Goal: Answer question/provide support

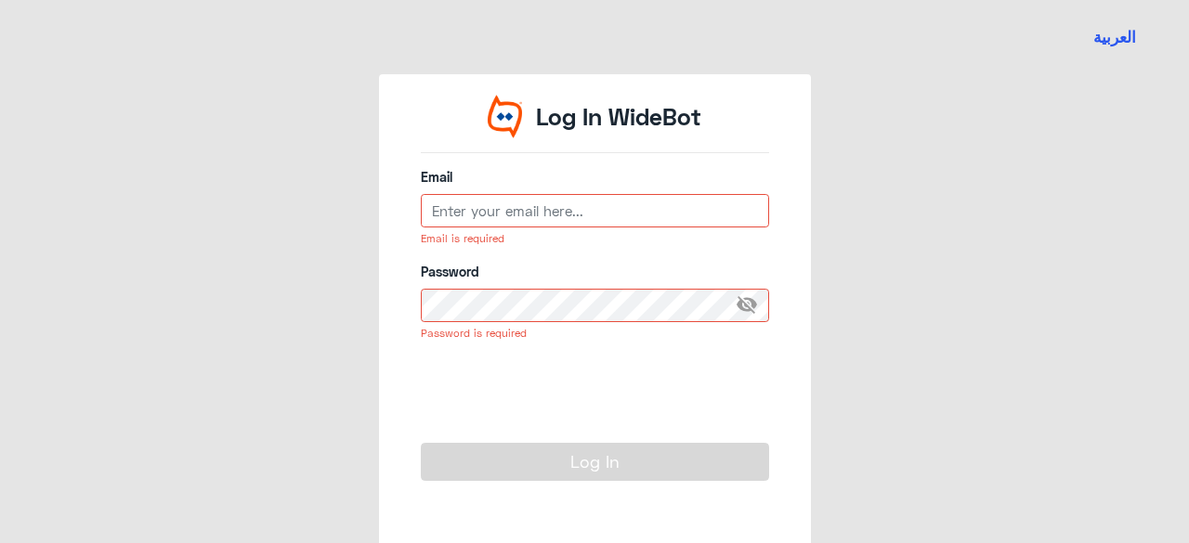
type input "[EMAIL_ADDRESS][DOMAIN_NAME]"
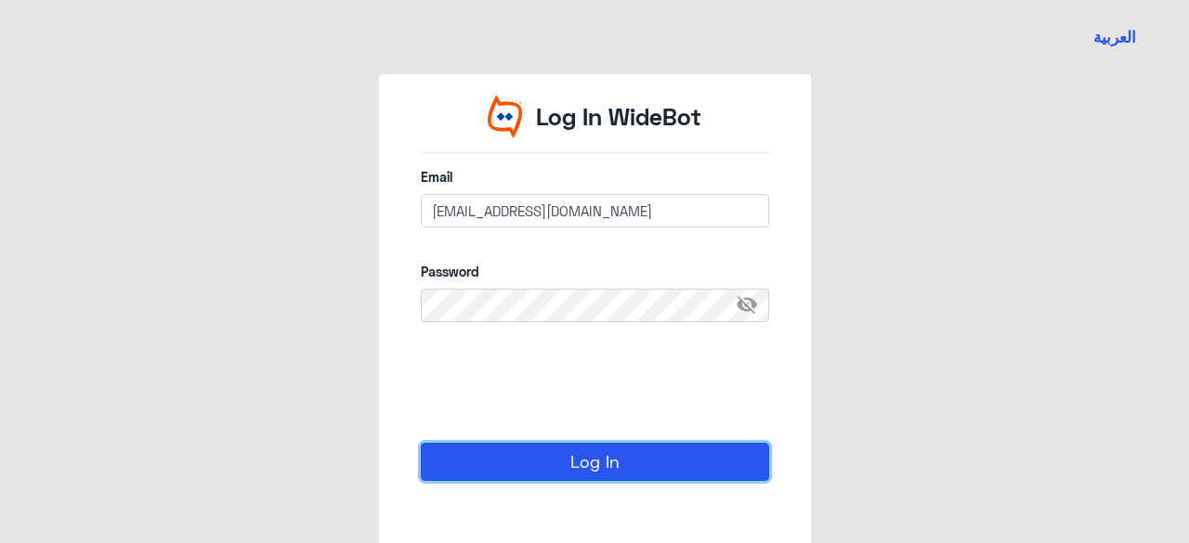
click at [582, 452] on button "Log In" at bounding box center [595, 461] width 348 height 37
click at [582, 465] on button "Log In" at bounding box center [595, 461] width 348 height 37
click at [421, 443] on button "Log In" at bounding box center [595, 461] width 348 height 37
click at [582, 465] on button "Log In" at bounding box center [595, 461] width 348 height 37
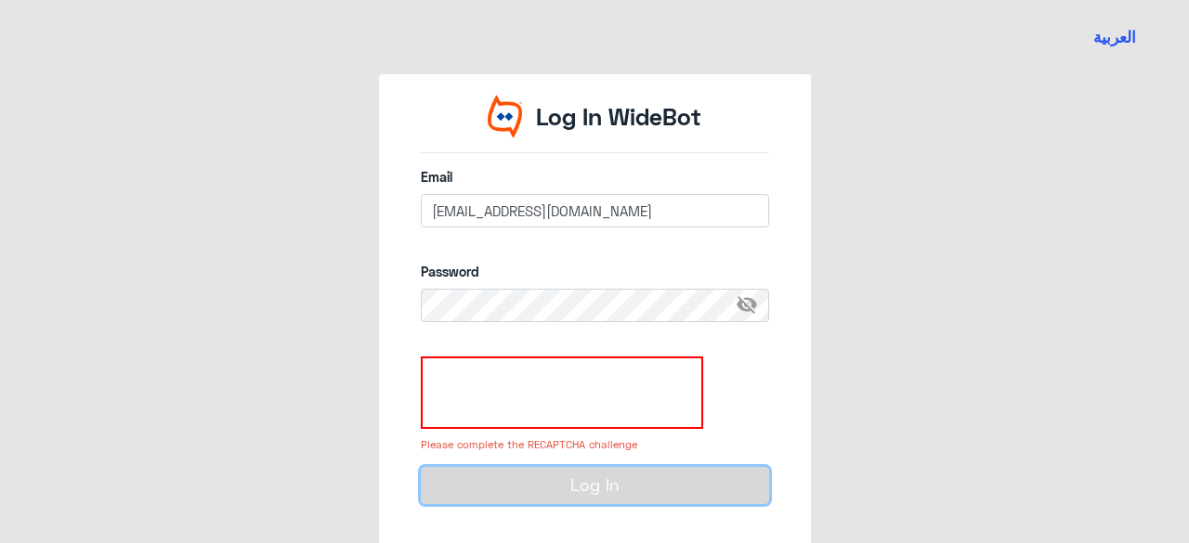
click at [582, 467] on button "Log In" at bounding box center [595, 485] width 348 height 37
click at [591, 499] on button "Log In" at bounding box center [595, 485] width 348 height 37
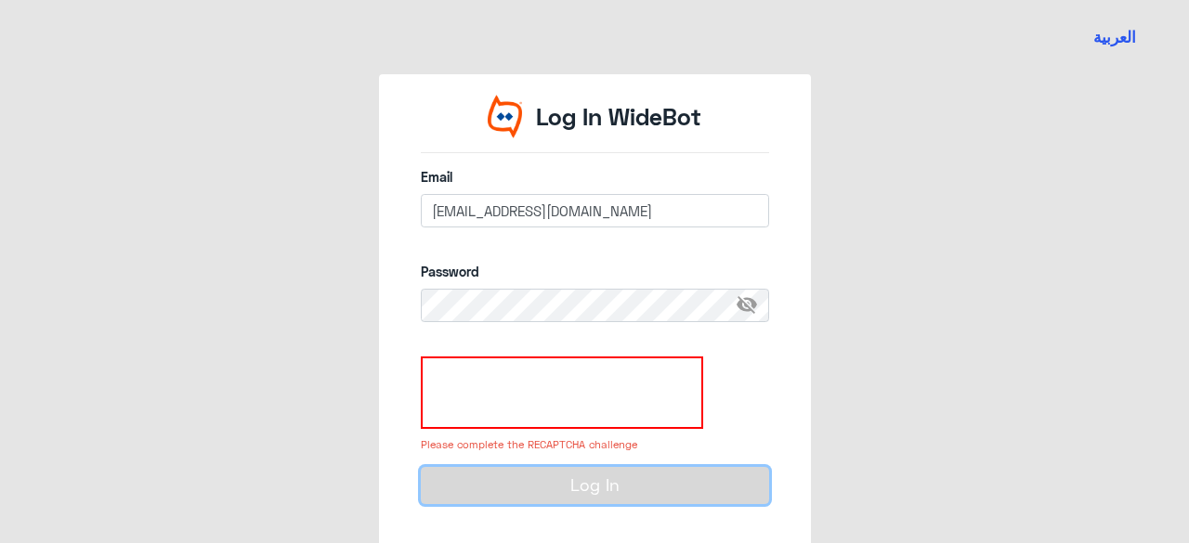
click at [591, 499] on button "Log In" at bounding box center [595, 485] width 348 height 37
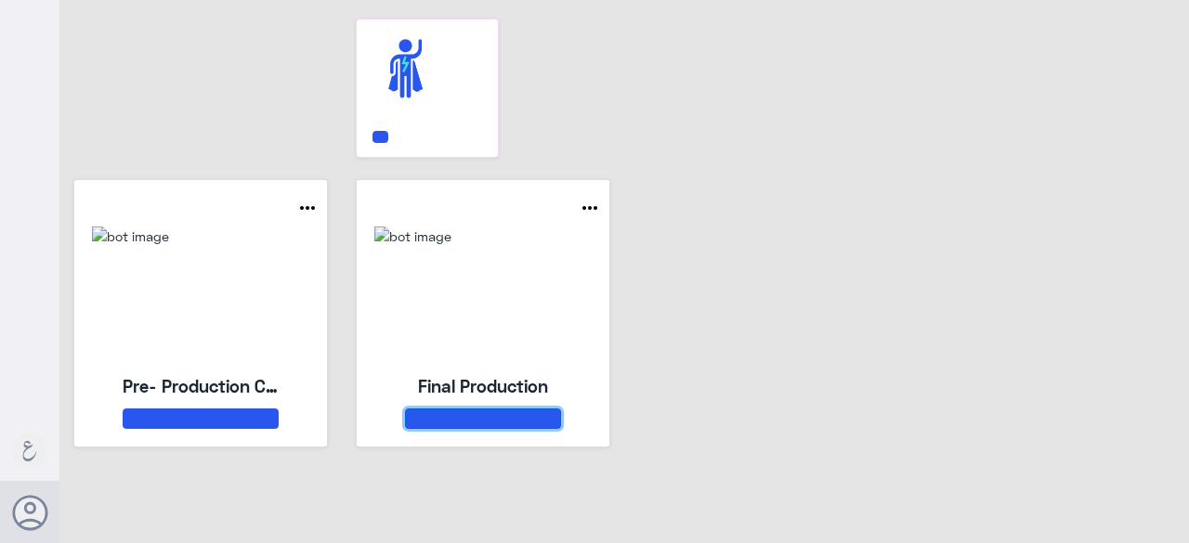
click at [473, 412] on button at bounding box center [483, 419] width 156 height 20
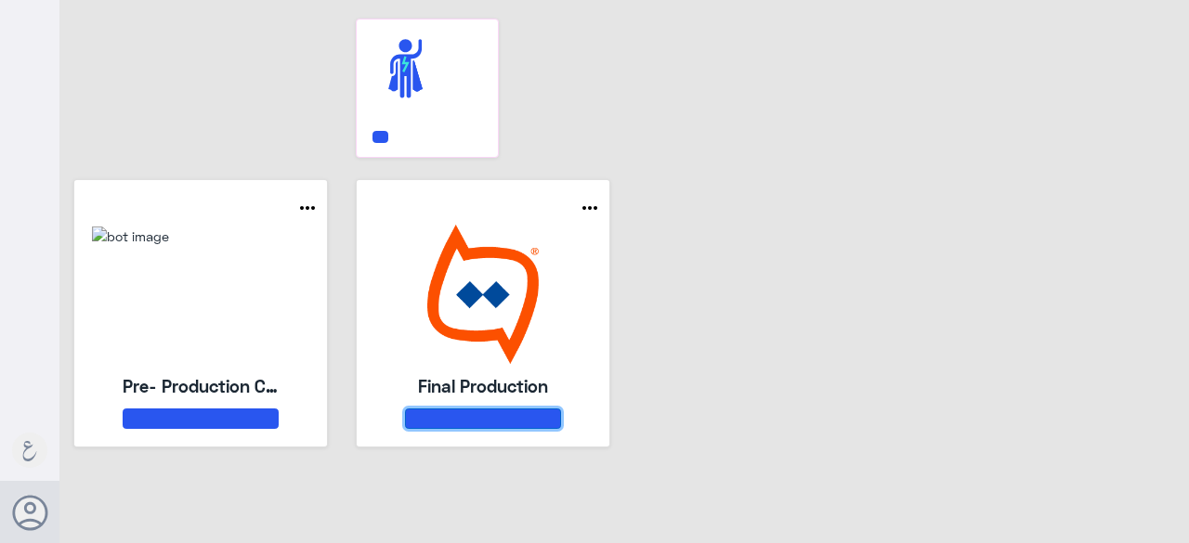
click at [517, 420] on button at bounding box center [483, 419] width 156 height 20
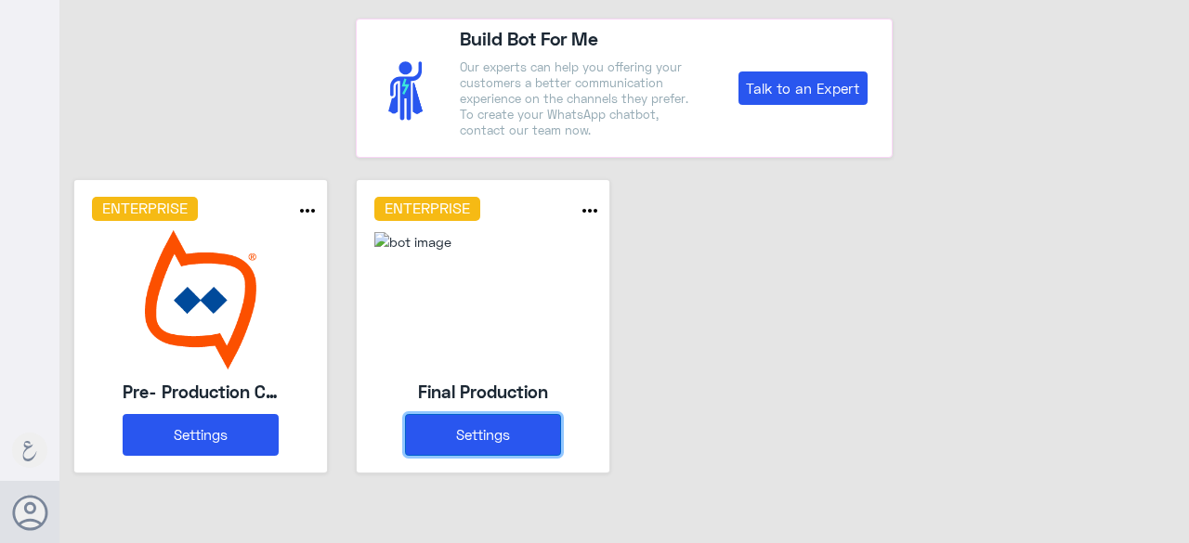
click at [476, 433] on button "Settings" at bounding box center [483, 435] width 156 height 42
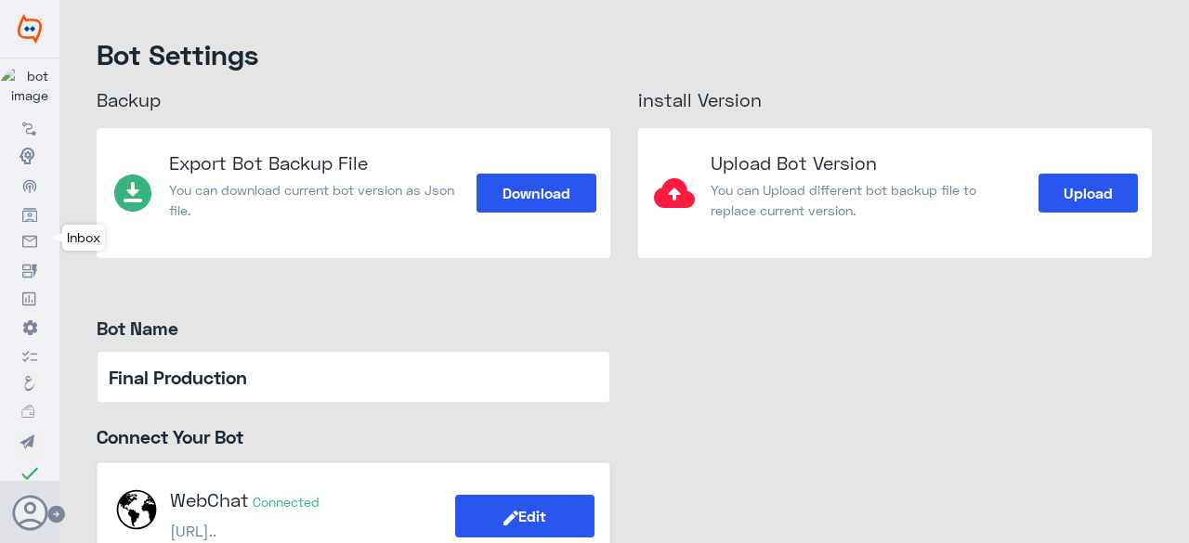
click at [33, 242] on icon at bounding box center [29, 242] width 15 height 15
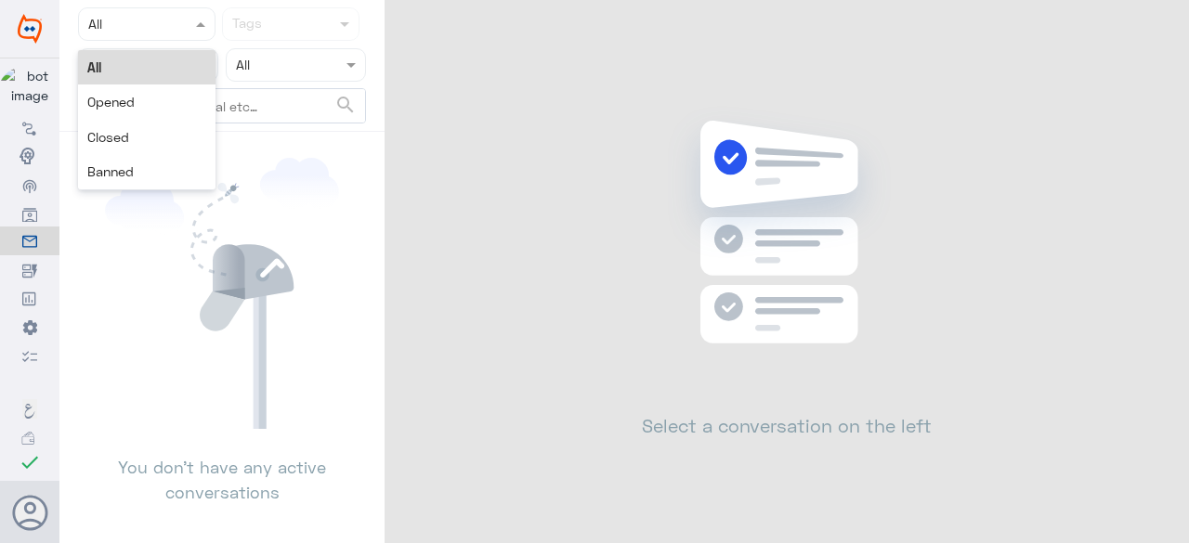
click at [191, 19] on span at bounding box center [202, 24] width 23 height 20
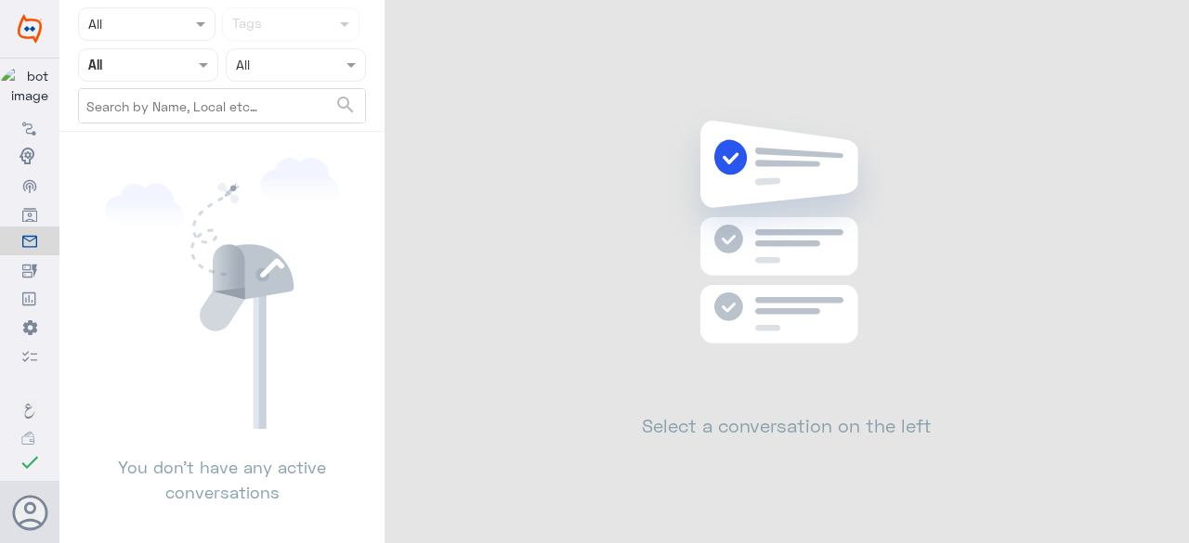
click at [275, 261] on icon at bounding box center [272, 268] width 24 height 20
click at [29, 250] on icon at bounding box center [29, 242] width 15 height 15
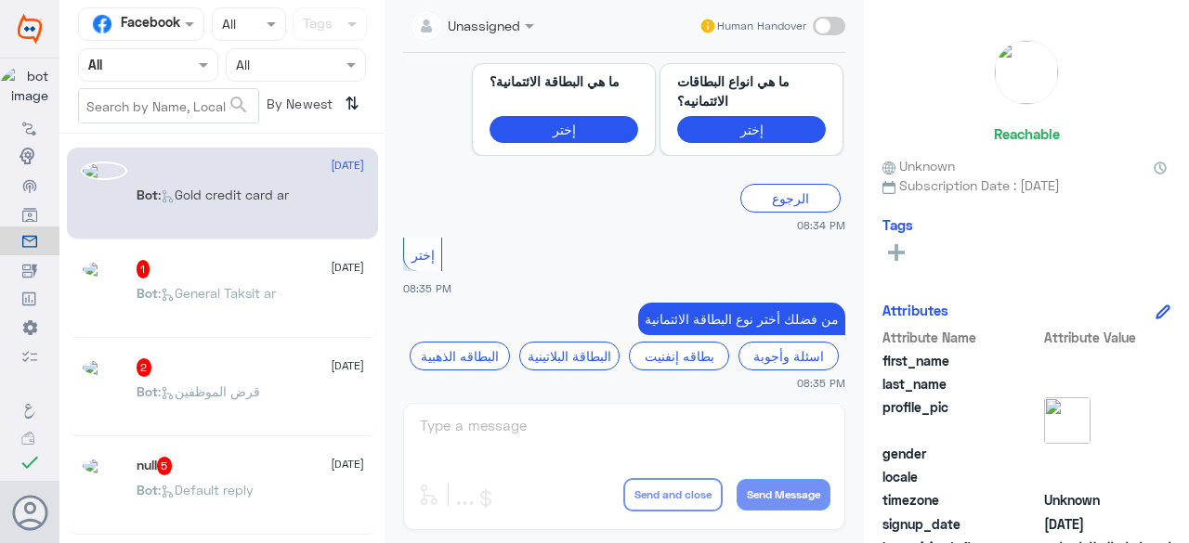
scroll to position [1964, 0]
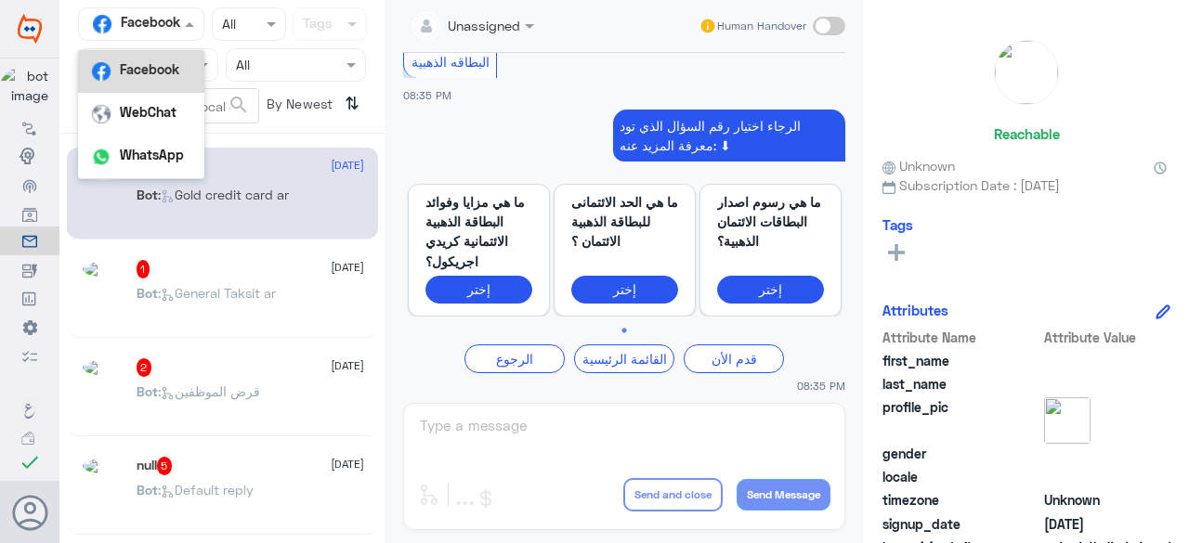
click at [141, 33] on input "text" at bounding box center [121, 23] width 66 height 21
click at [148, 127] on div "WebChat" at bounding box center [141, 114] width 126 height 43
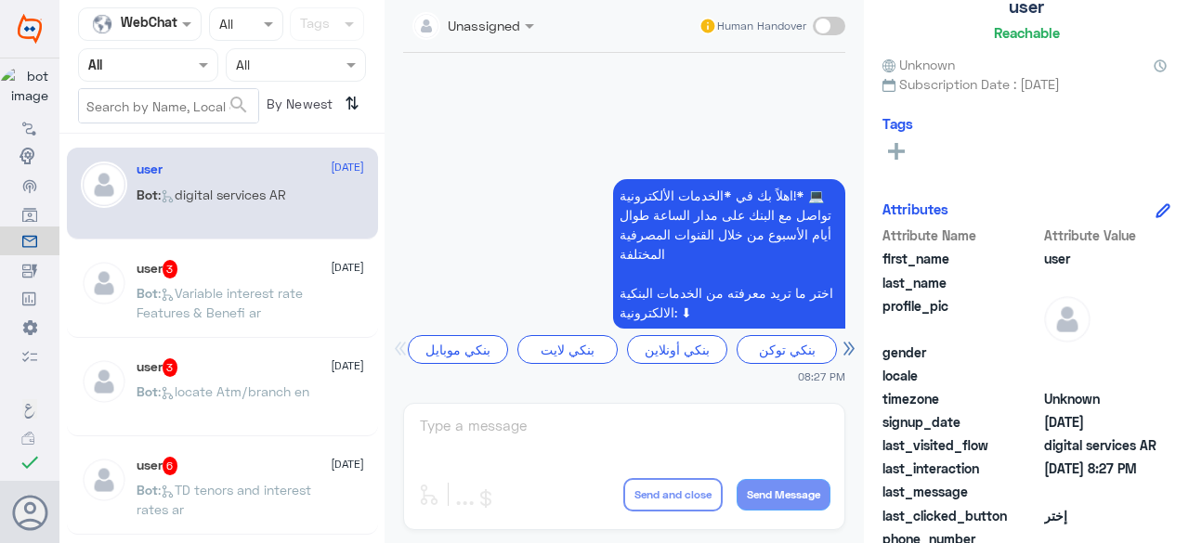
scroll to position [0, 0]
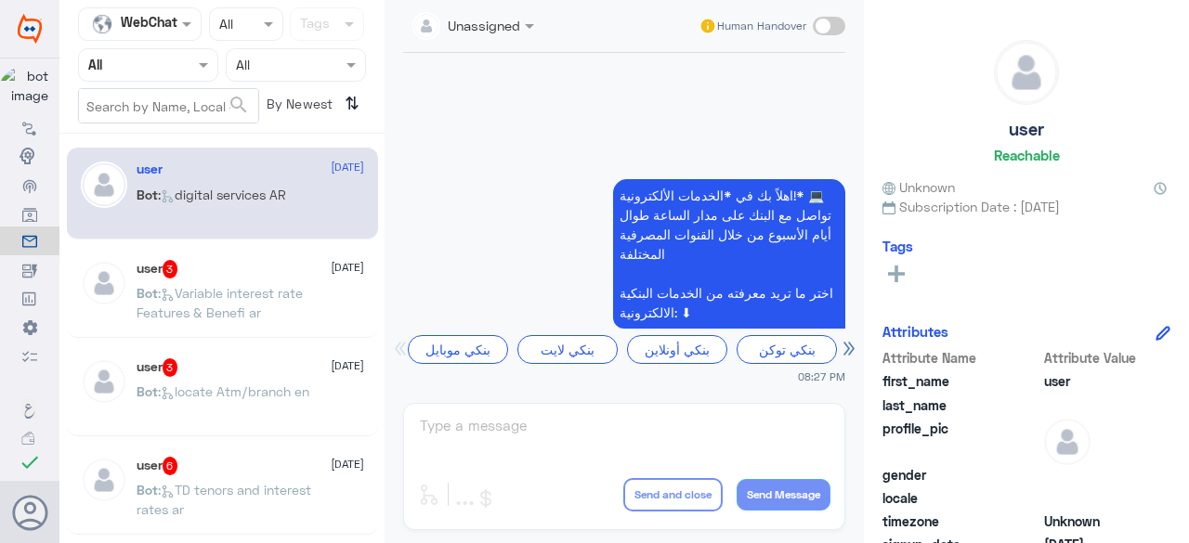
click at [169, 19] on div at bounding box center [140, 23] width 122 height 21
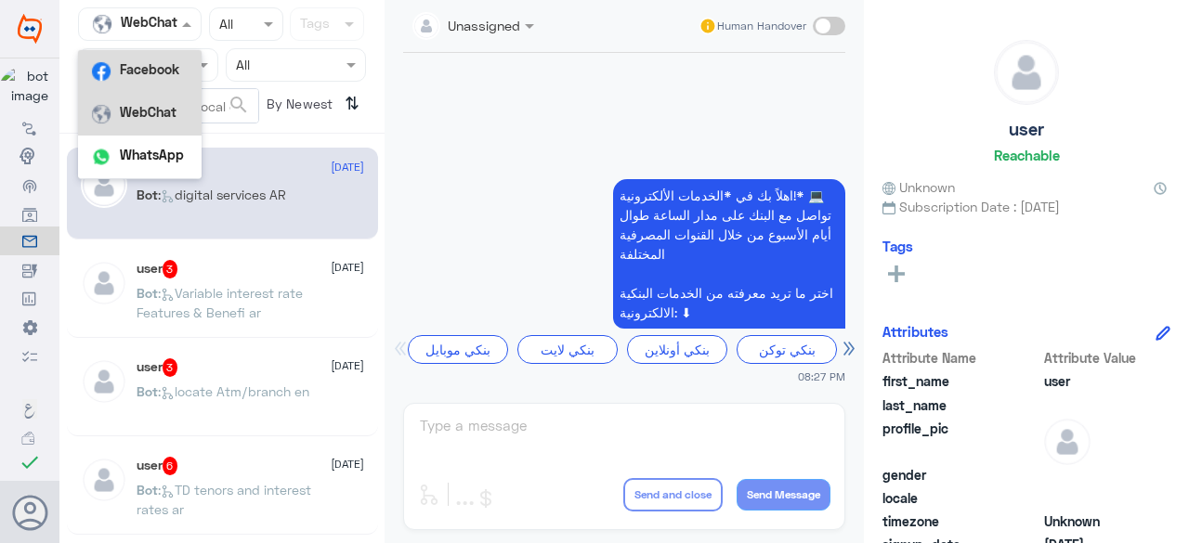
click at [141, 75] on b "Facebook" at bounding box center [149, 69] width 59 height 16
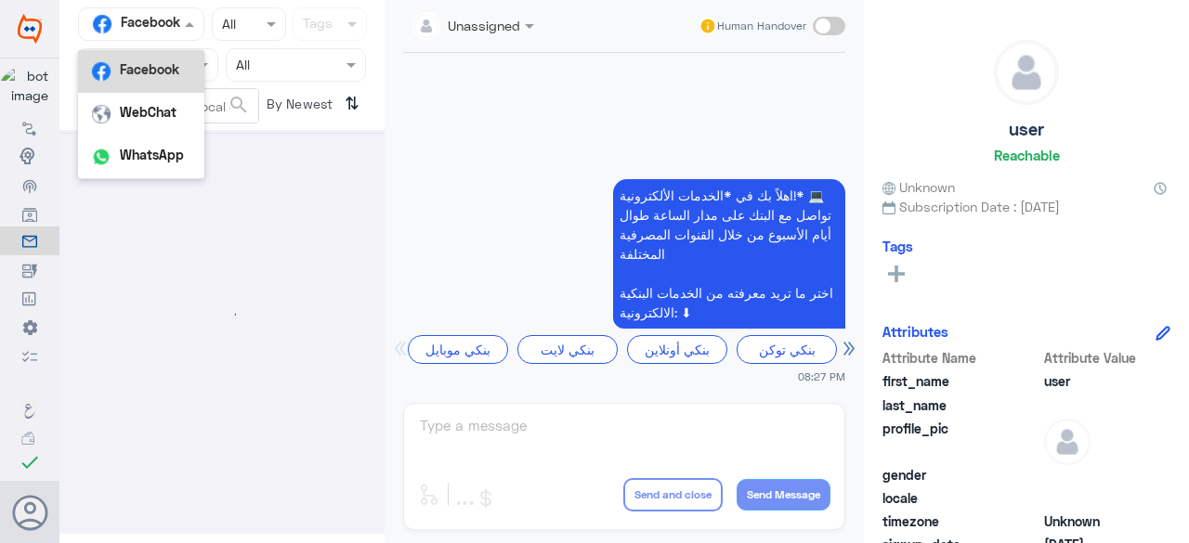
click at [151, 20] on input "text" at bounding box center [121, 23] width 66 height 21
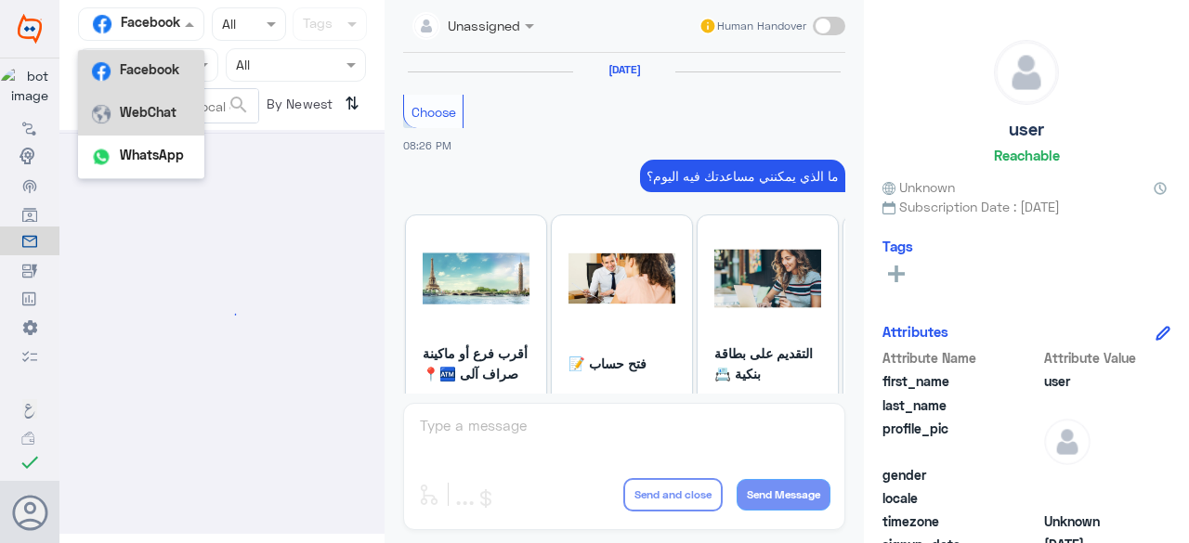
click at [131, 107] on b "WebChat" at bounding box center [148, 112] width 57 height 16
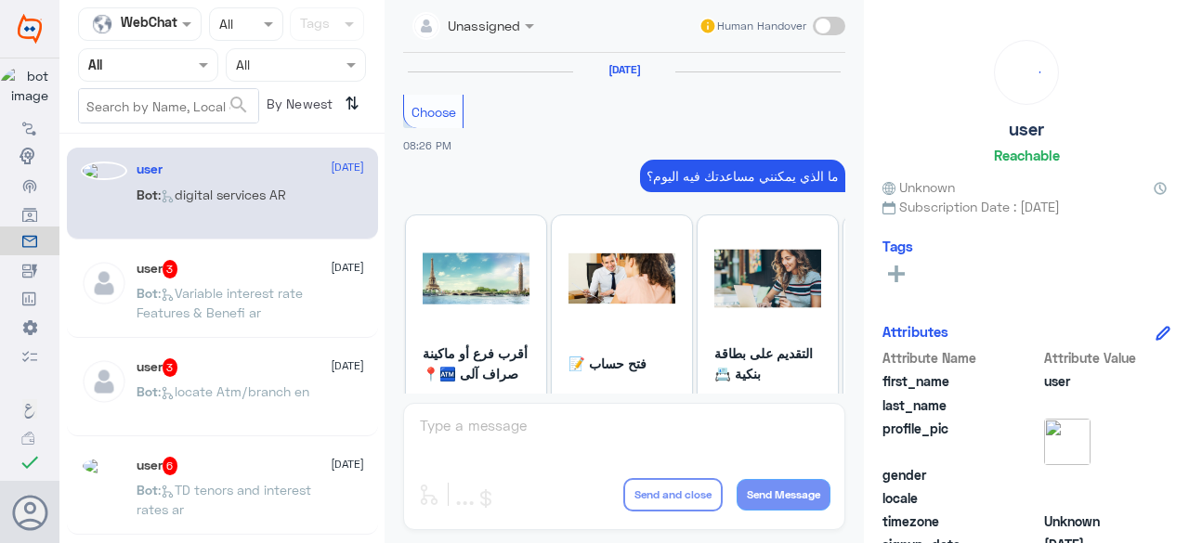
scroll to position [2158, 0]
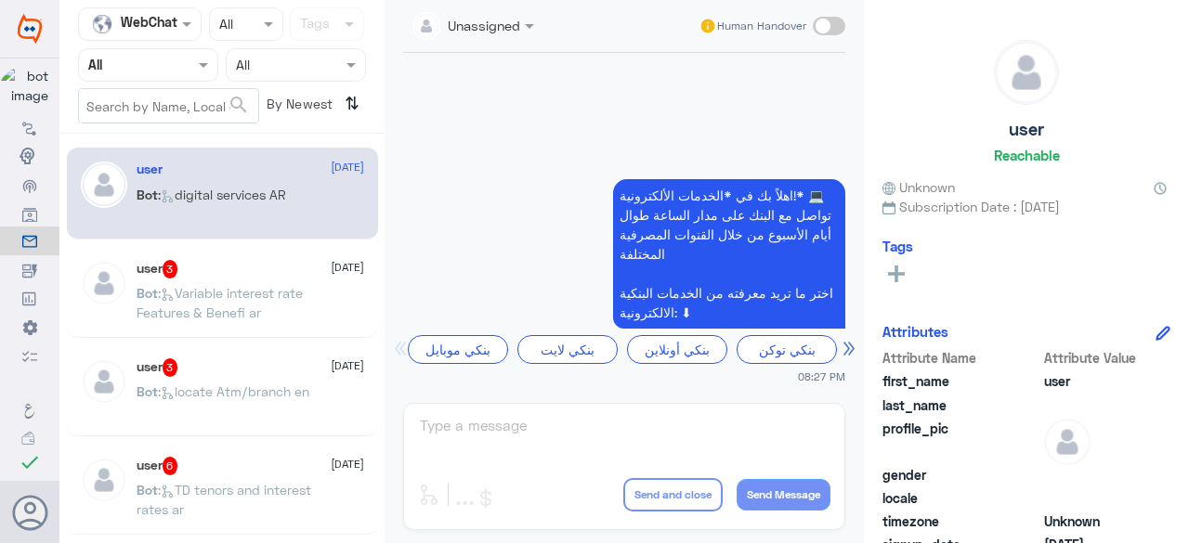
click at [605, 92] on link at bounding box center [624, 62] width 442 height 226
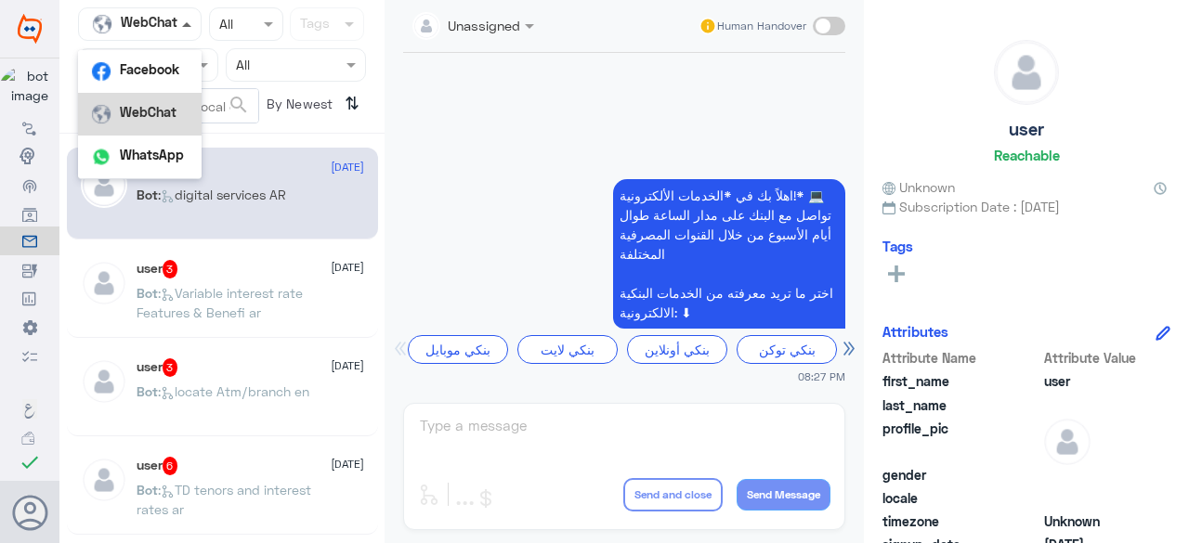
click at [186, 27] on span at bounding box center [186, 24] width 9 height 5
click at [158, 111] on b "WebChat" at bounding box center [148, 112] width 57 height 16
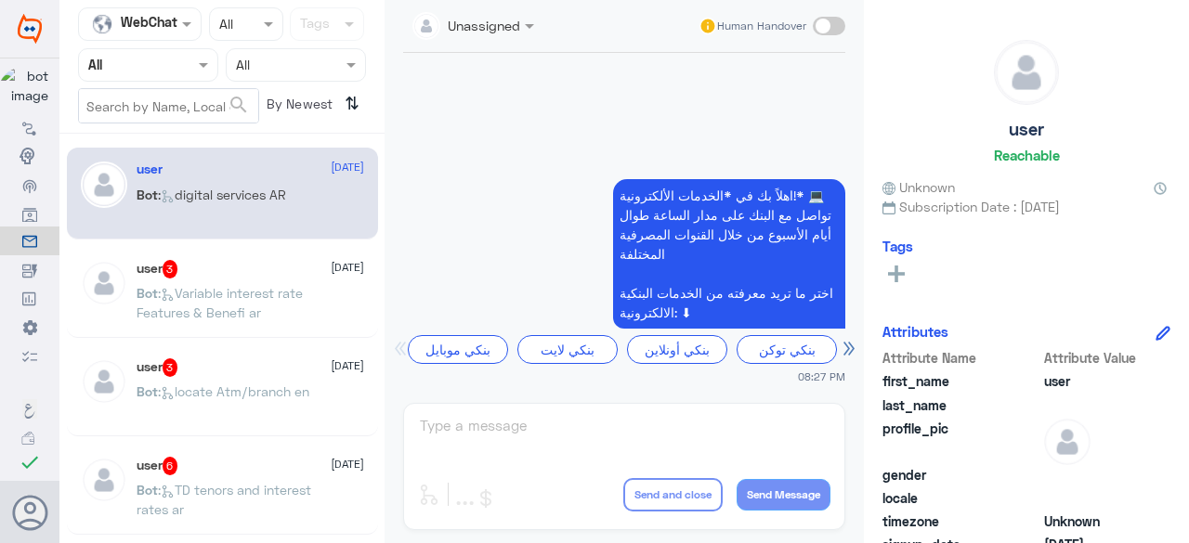
click at [152, 27] on div at bounding box center [140, 23] width 122 height 21
click at [259, 20] on span at bounding box center [270, 24] width 23 height 20
click at [245, 92] on div "Opened" at bounding box center [246, 102] width 74 height 34
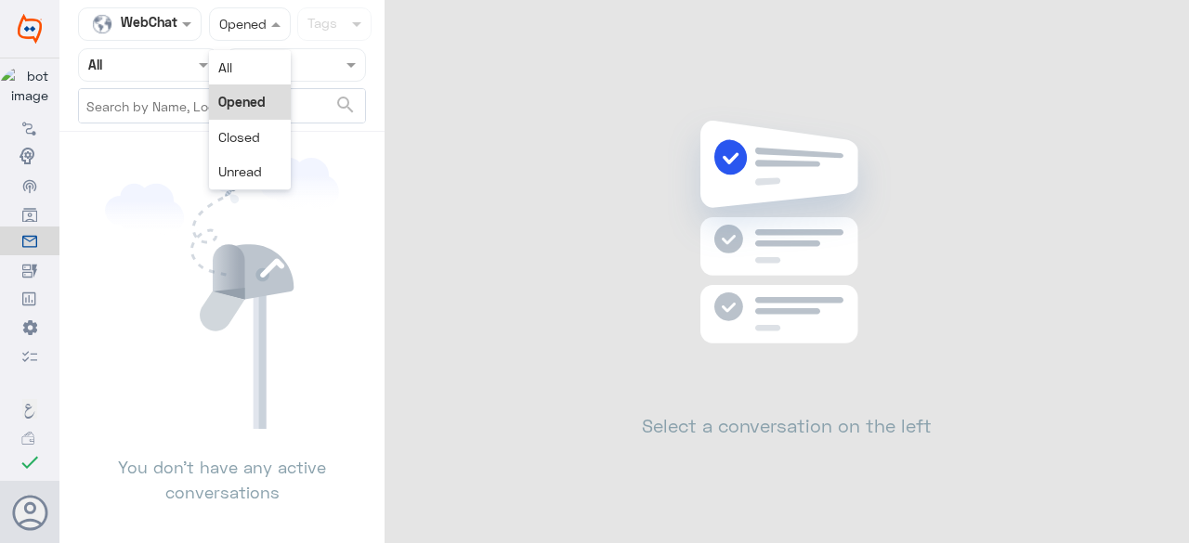
click at [258, 14] on div at bounding box center [250, 23] width 80 height 21
click at [233, 64] on div "All" at bounding box center [250, 67] width 82 height 34
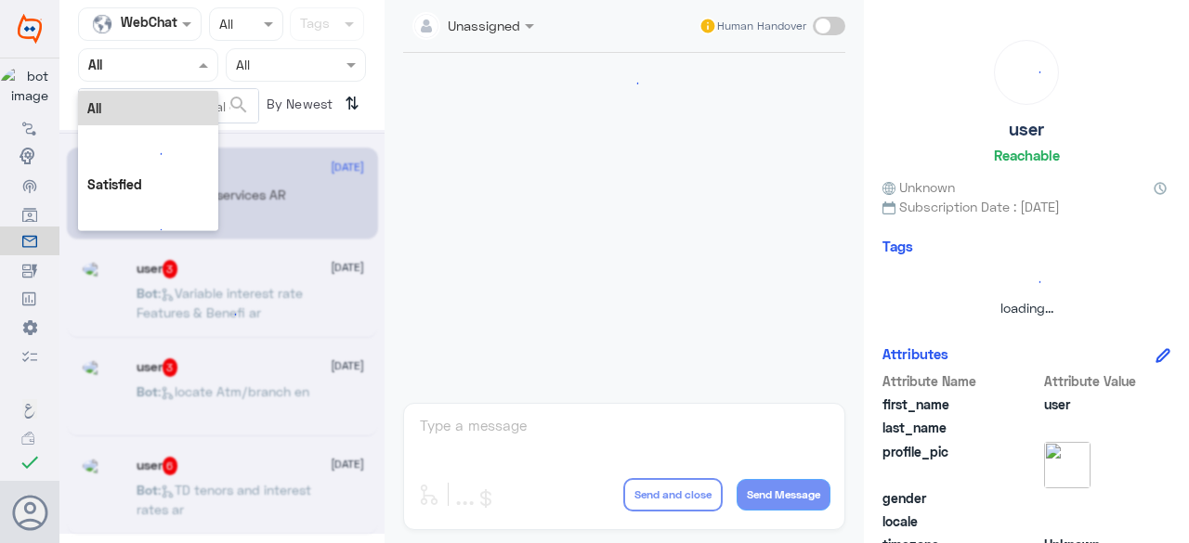
click at [154, 66] on input "text" at bounding box center [127, 64] width 78 height 21
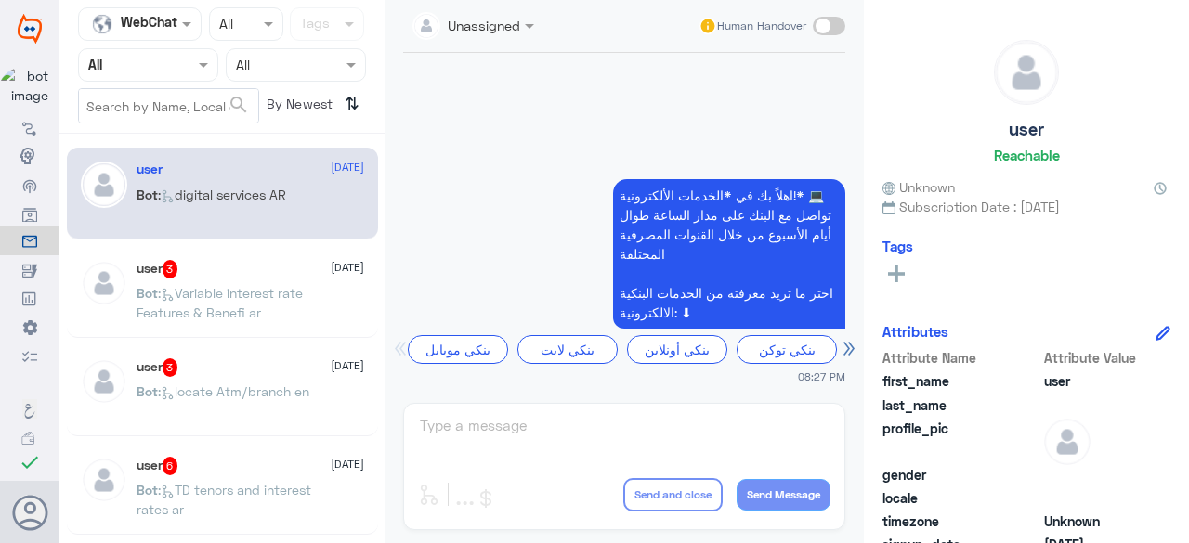
click at [336, 29] on div "Channel WebChat Status × All Tags" at bounding box center [222, 23] width 288 height 33
click at [373, 394] on app-inbox-user "user 3 [DATE] Bot : locate Atm/branch en" at bounding box center [221, 391] width 325 height 92
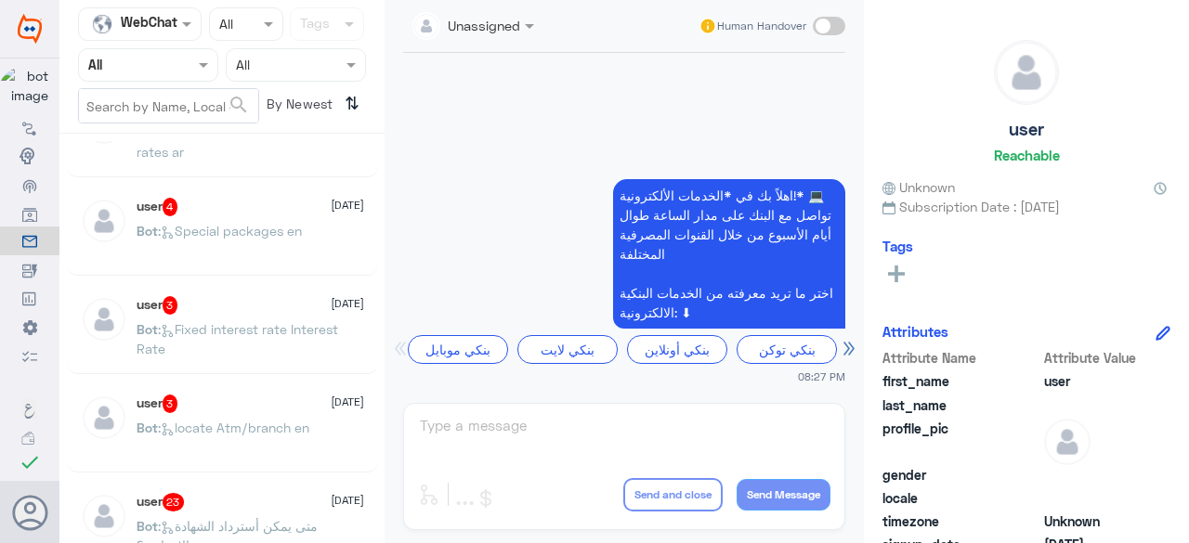
scroll to position [0, 0]
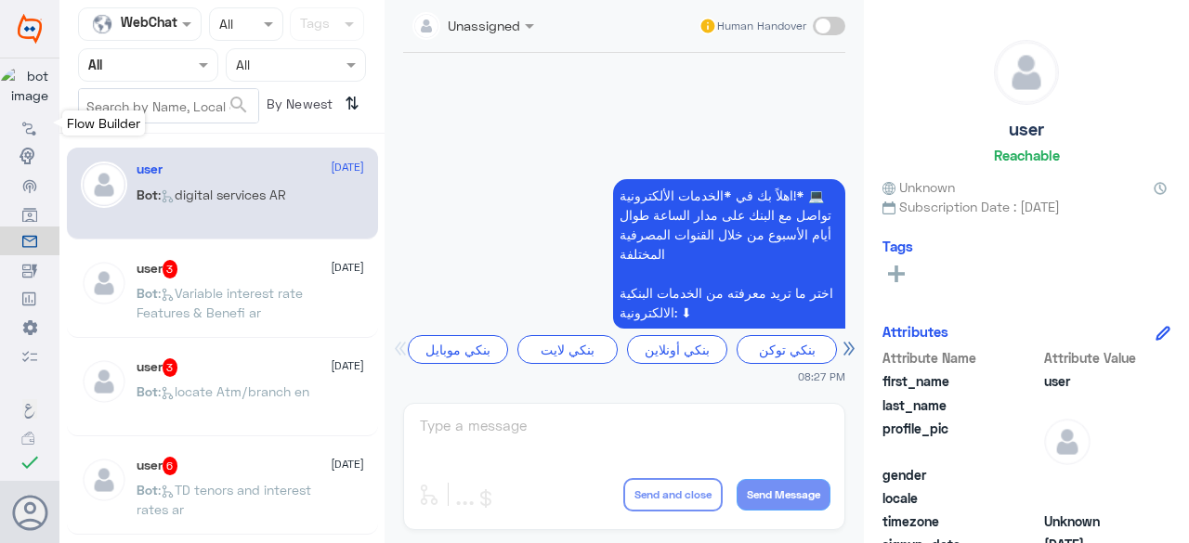
click at [25, 124] on icon at bounding box center [29, 128] width 15 height 15
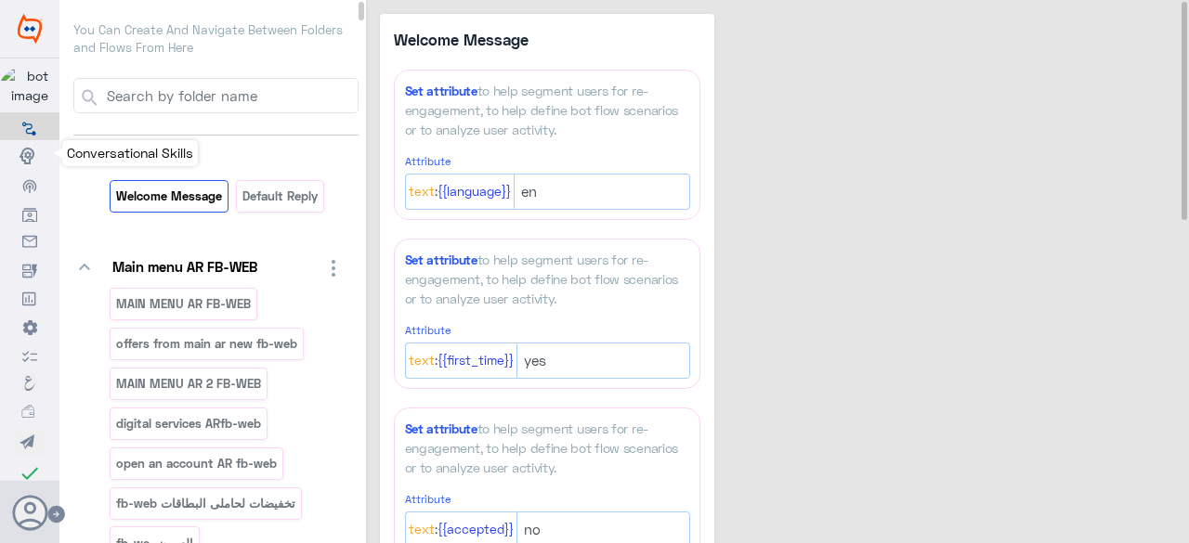
click at [29, 161] on use at bounding box center [27, 156] width 15 height 17
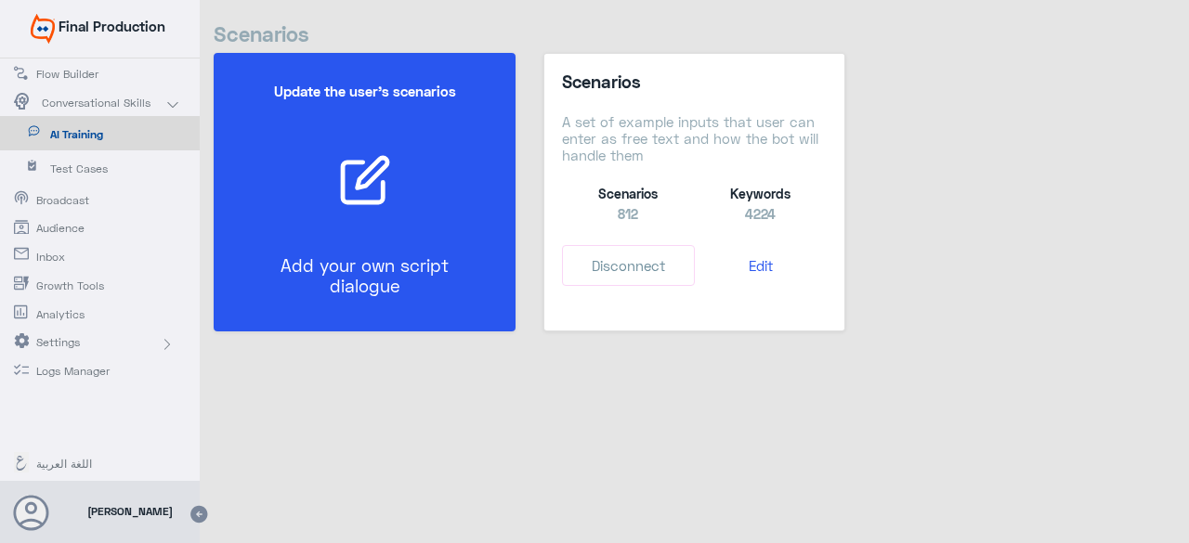
click at [505, 171] on div "Update the user’s scenarios Add your own script dialogue" at bounding box center [365, 192] width 302 height 279
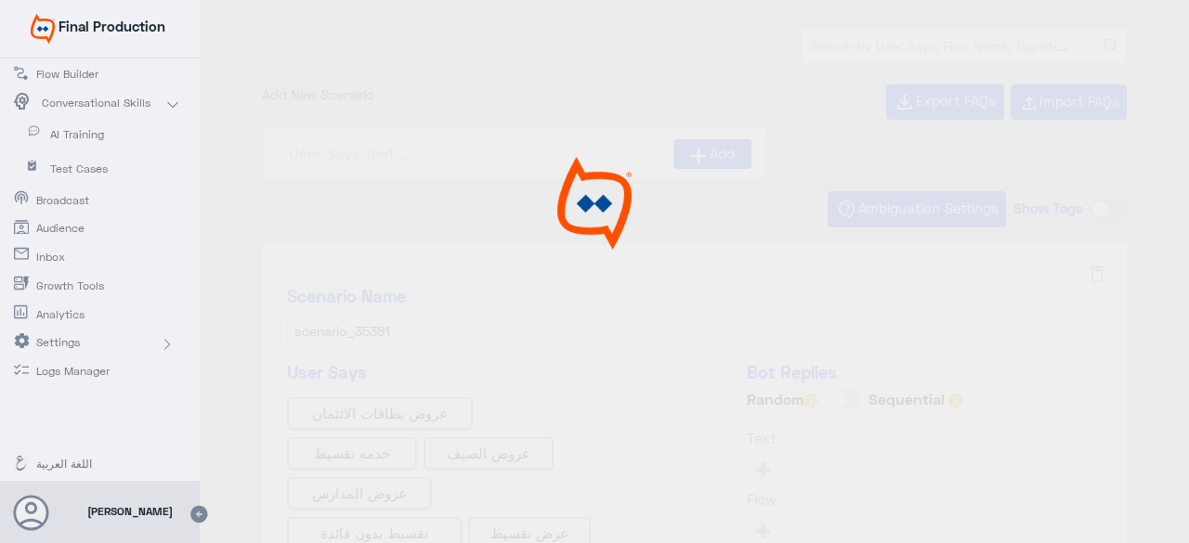
type input "0% Taksit with Admin fees_EN"
type input "0% Taksit with Admin fees_AR"
type input "Face ID AR"
type input "Instapay AR"
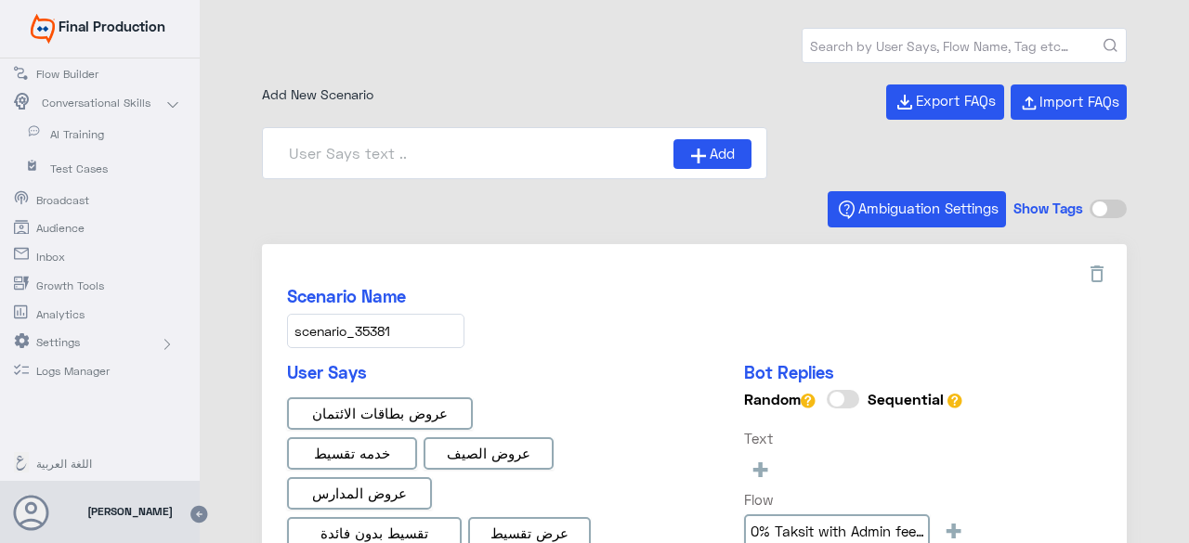
type input "Face ID En"
click at [844, 48] on input "text" at bounding box center [964, 45] width 323 height 33
type input "forgot password"
click at [1104, 39] on button "submit" at bounding box center [1111, 46] width 14 height 14
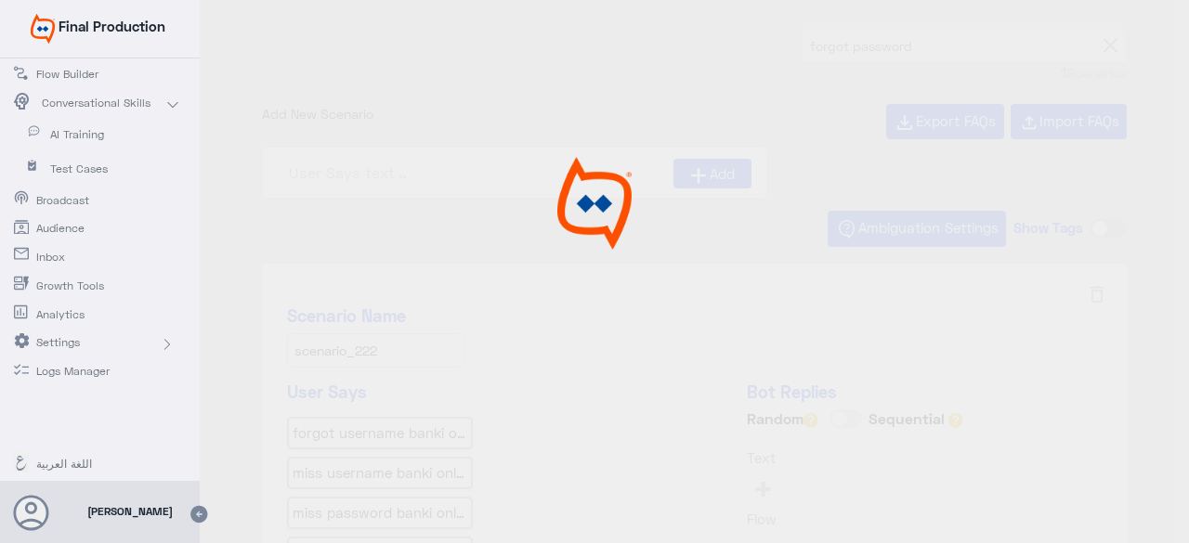
type input "I forgot my Username/Password/Challenge Answer"
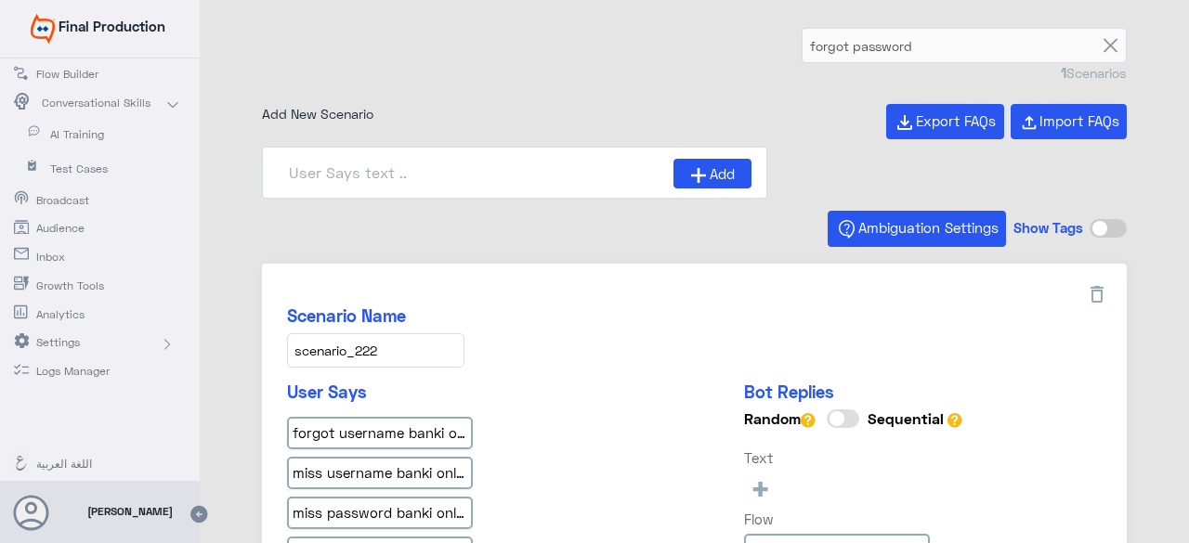
click at [1146, 504] on div "forgot password 1 Scenarios Add New Scenario Export FAQs Import FAQs Add Ambigu…" at bounding box center [694, 475] width 989 height 894
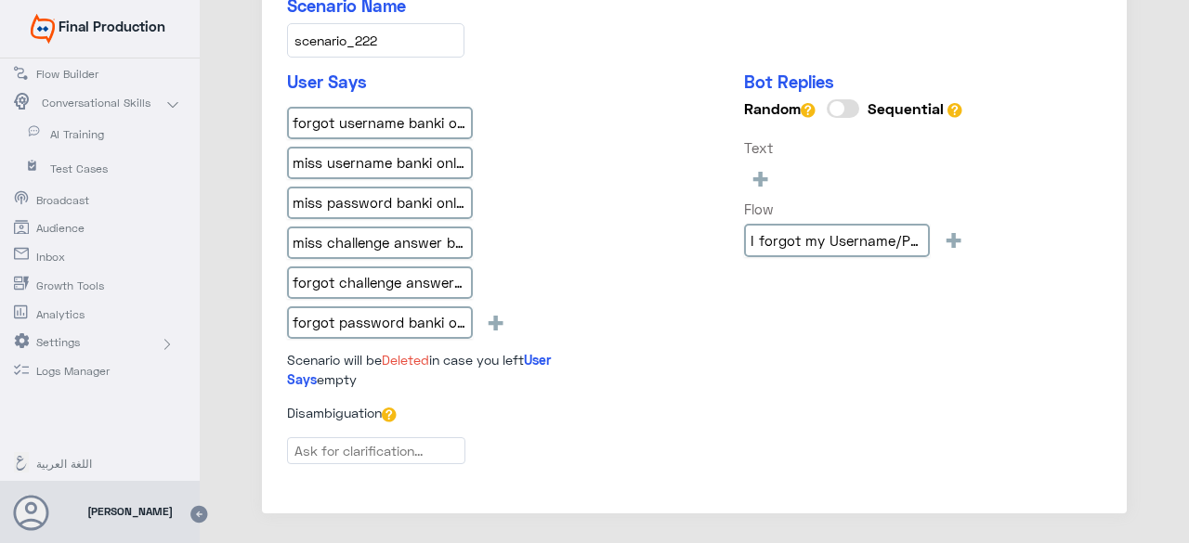
scroll to position [368, 0]
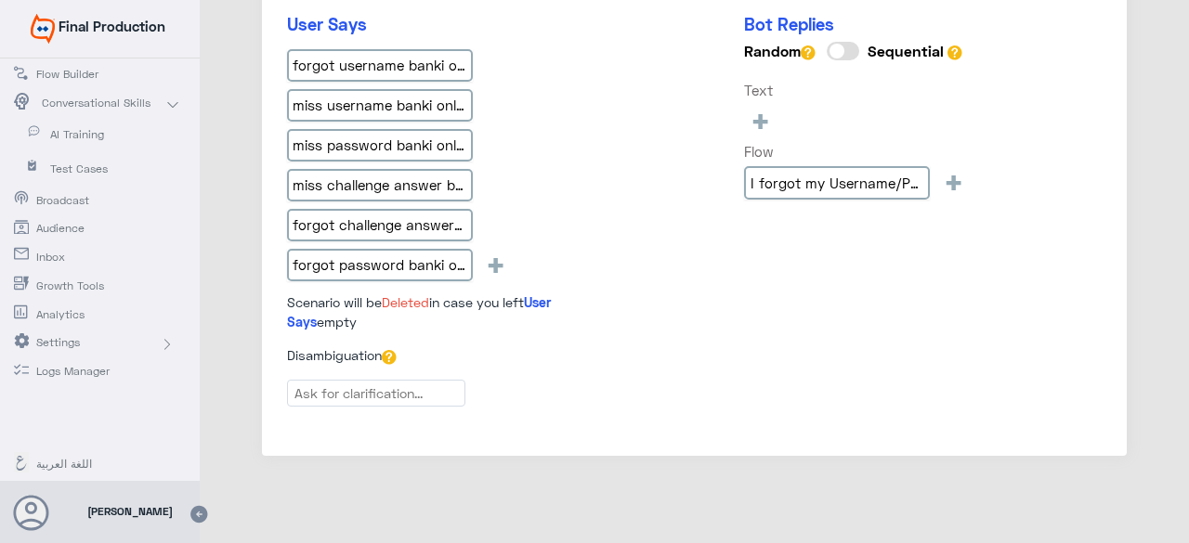
click at [79, 75] on span "Flow Builder" at bounding box center [90, 74] width 109 height 17
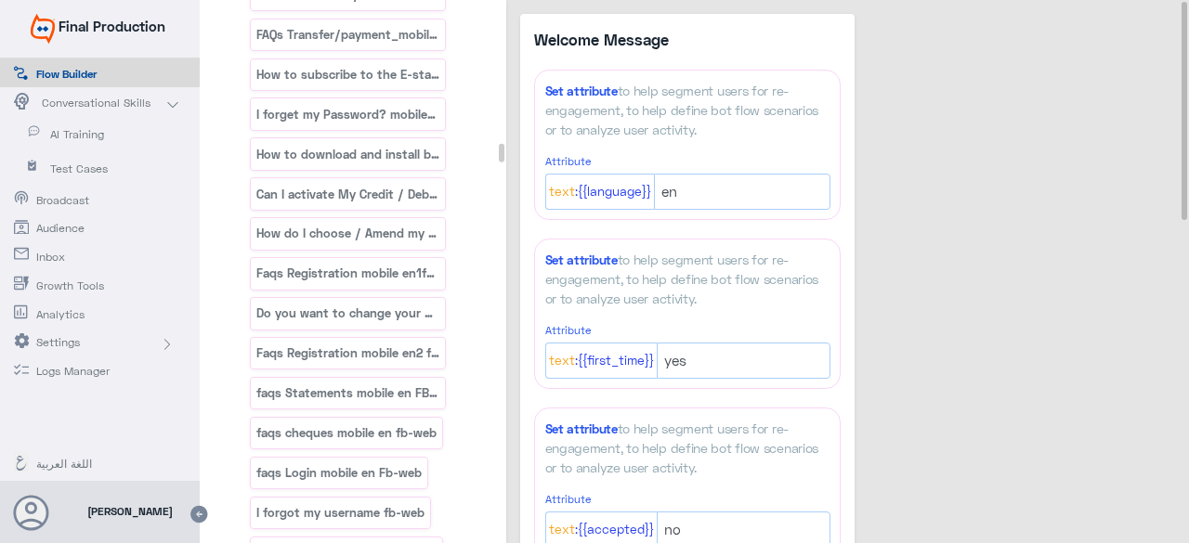
scroll to position [38445, 0]
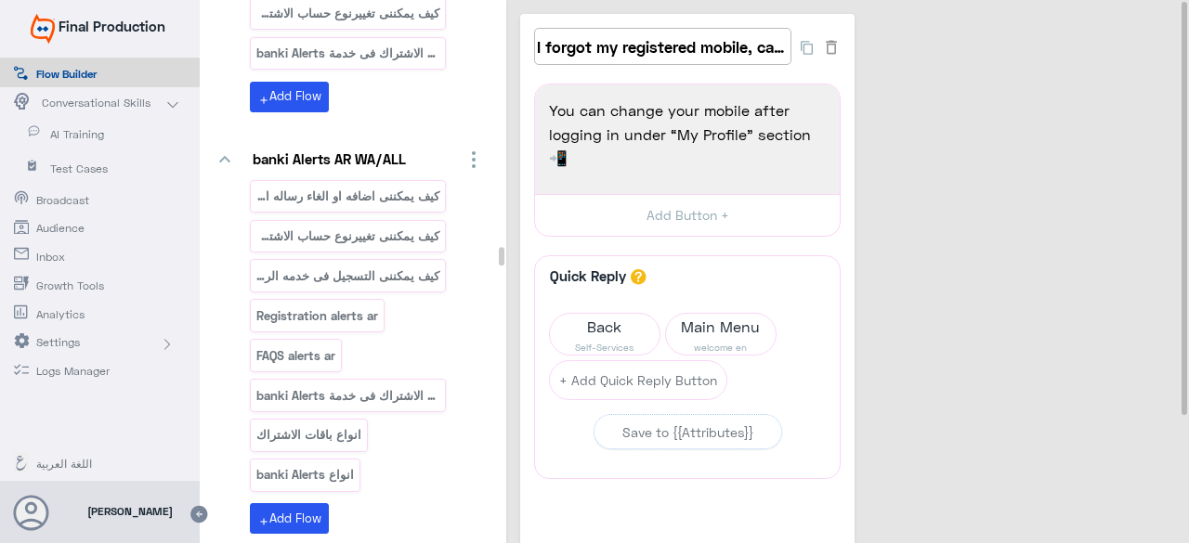
scroll to position [40195, 0]
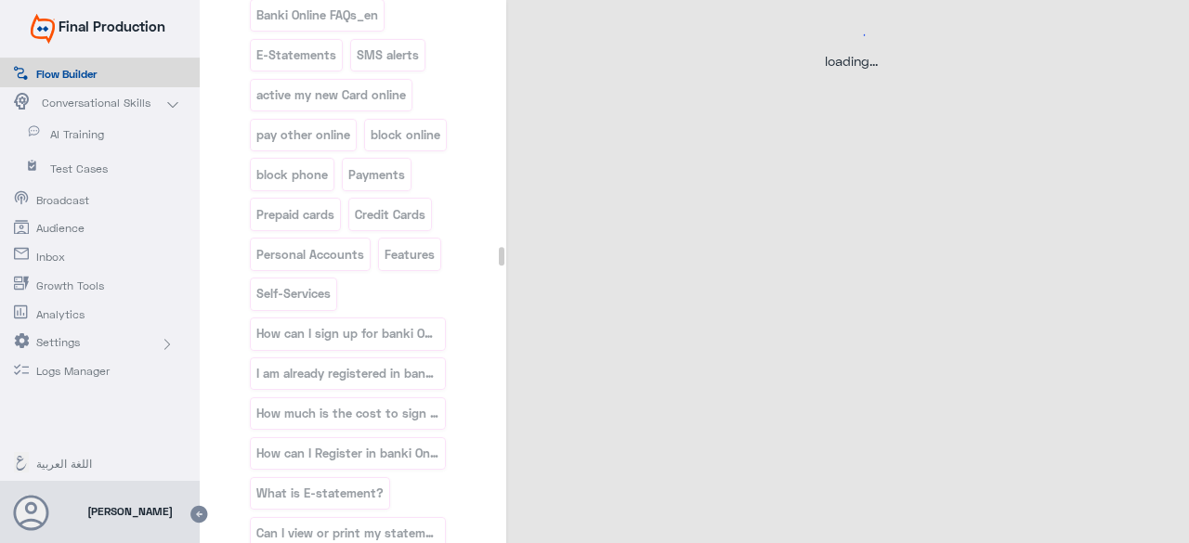
select select "3"
select select "2"
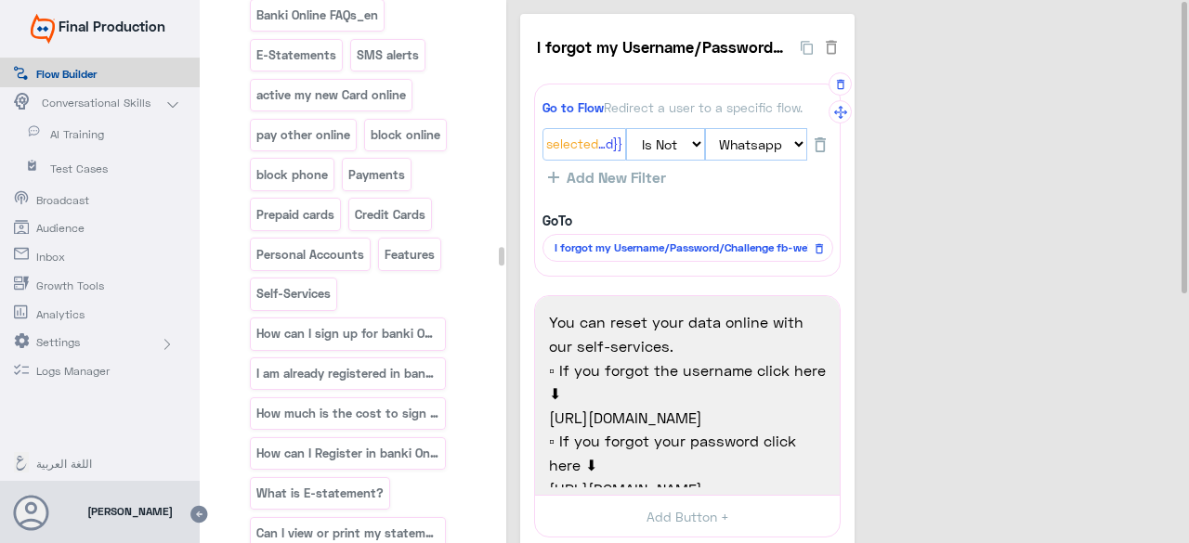
click at [684, 241] on span "I forgot my Username/Password/Challenge fb-web" at bounding box center [685, 248] width 264 height 17
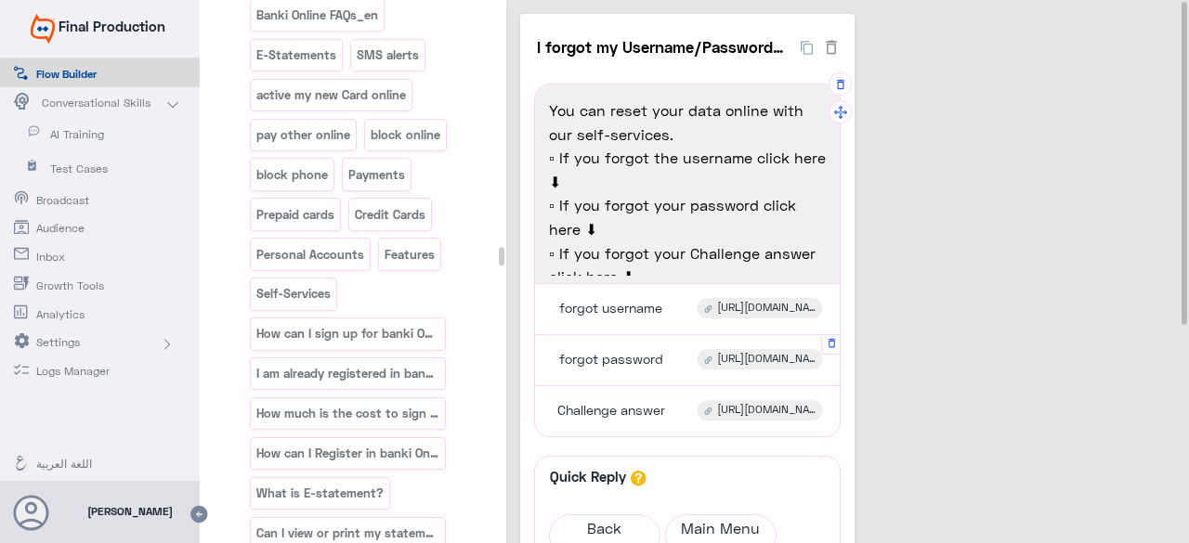
click at [760, 354] on span "[URL][DOMAIN_NAME]" at bounding box center [766, 359] width 98 height 17
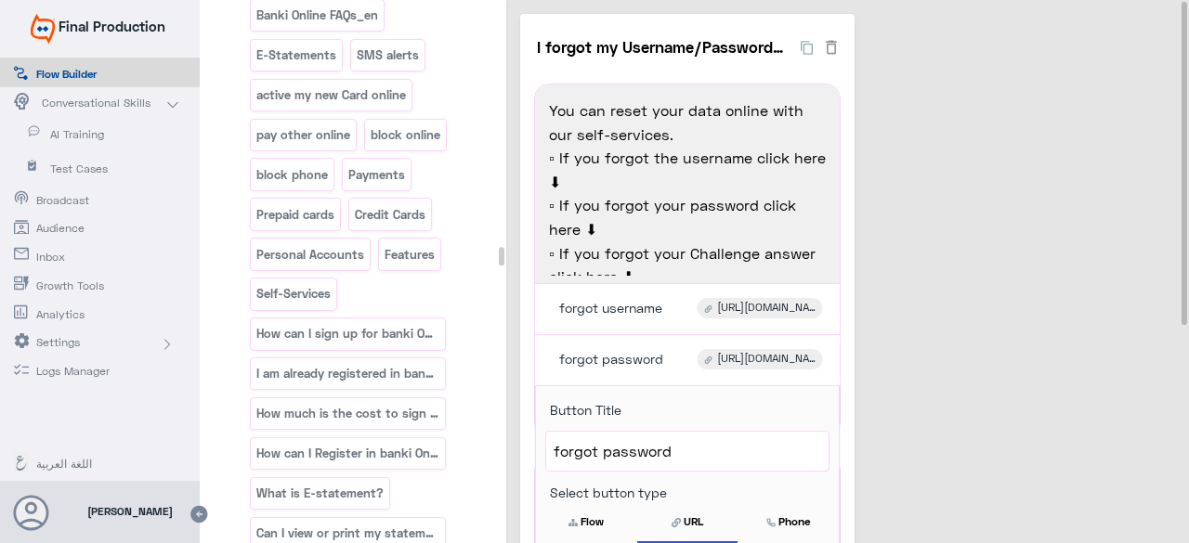
scroll to position [371, 0]
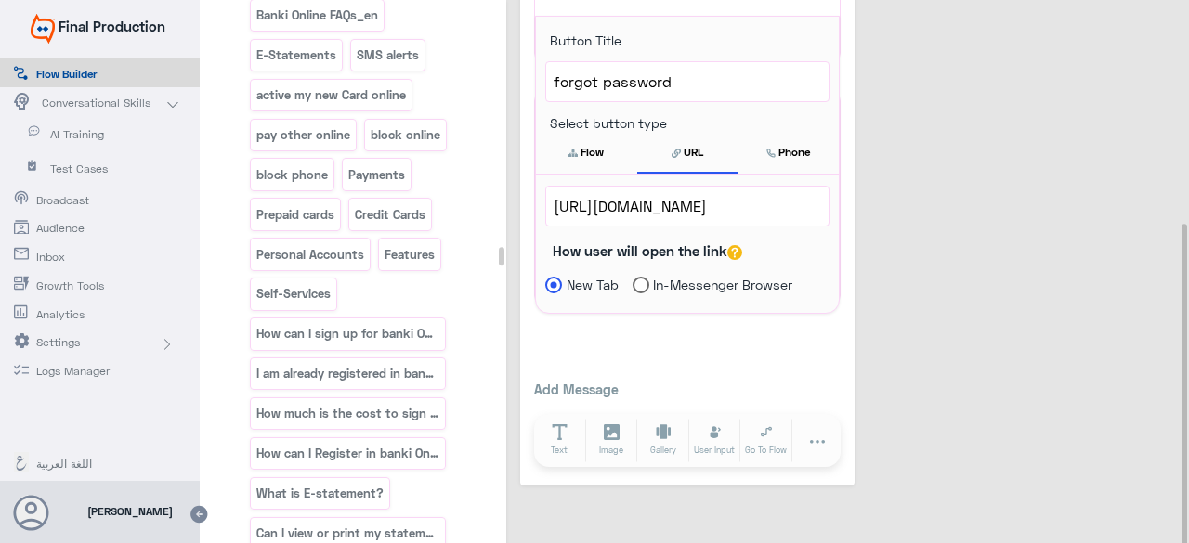
click at [1182, 458] on div at bounding box center [1185, 274] width 6 height 545
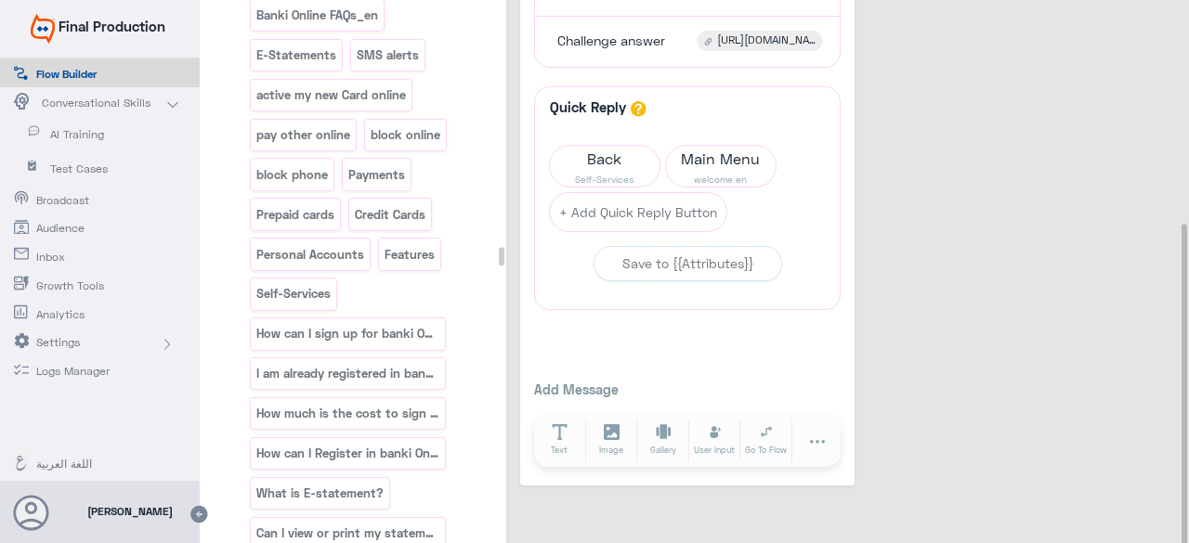
click at [926, 293] on div "I forgot my Username/Password/Challenge fb-web 4 You can reset your data online…" at bounding box center [850, 65] width 661 height 842
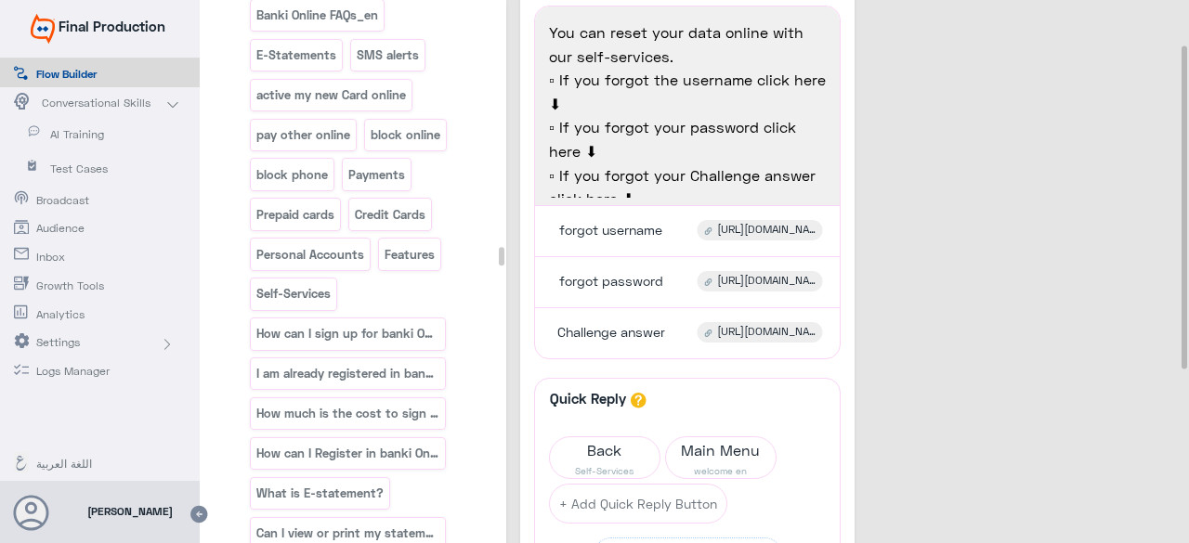
scroll to position [73, 0]
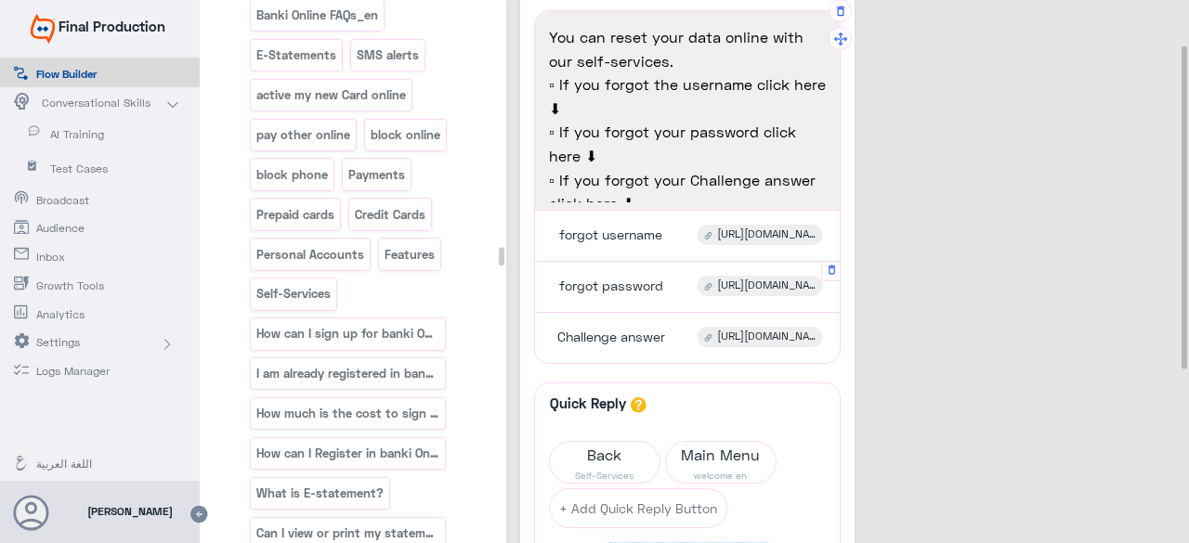
click at [572, 281] on span "forgot password" at bounding box center [611, 286] width 104 height 17
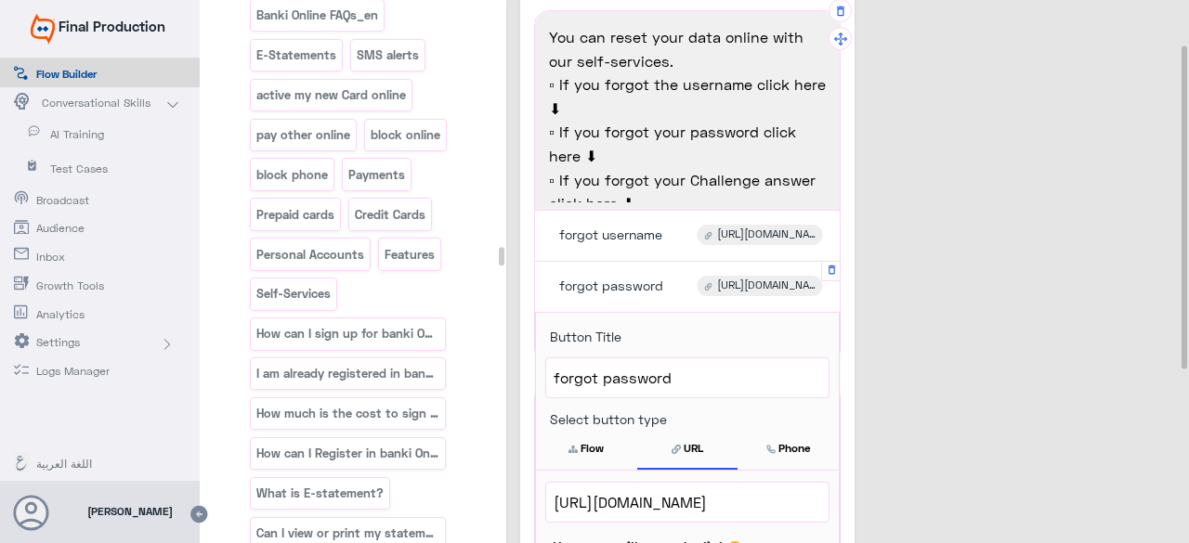
click at [680, 499] on span "[URL][DOMAIN_NAME]" at bounding box center [688, 503] width 268 height 24
click at [1054, 507] on div "I forgot my Username/Password/Challenge fb-web 4 You can reset your data online…" at bounding box center [850, 362] width 661 height 842
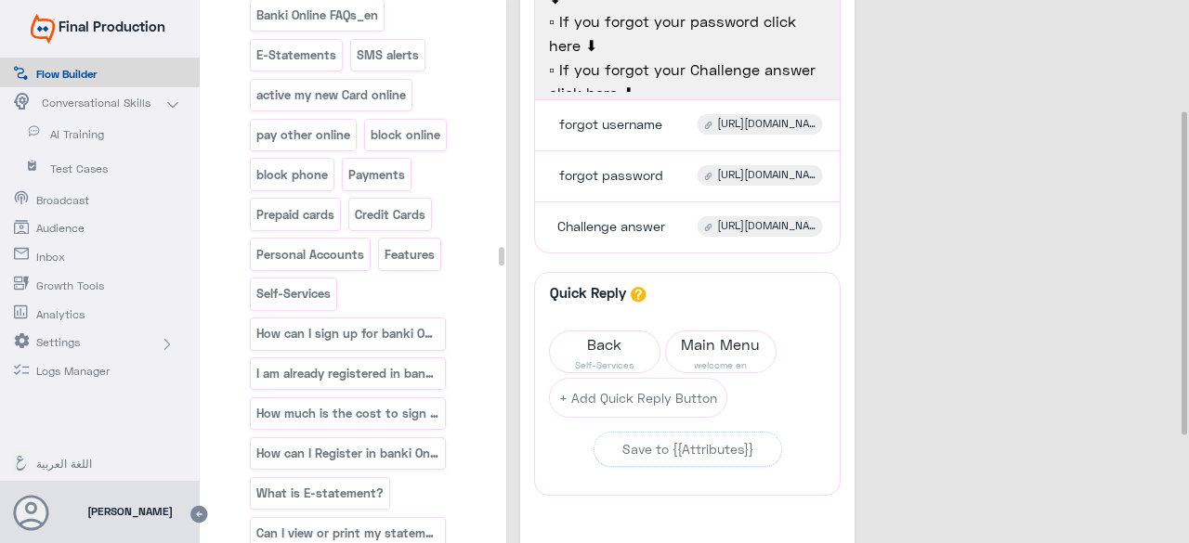
scroll to position [185, 0]
click at [748, 160] on div "forgot password [URL][DOMAIN_NAME]" at bounding box center [688, 176] width 291 height 36
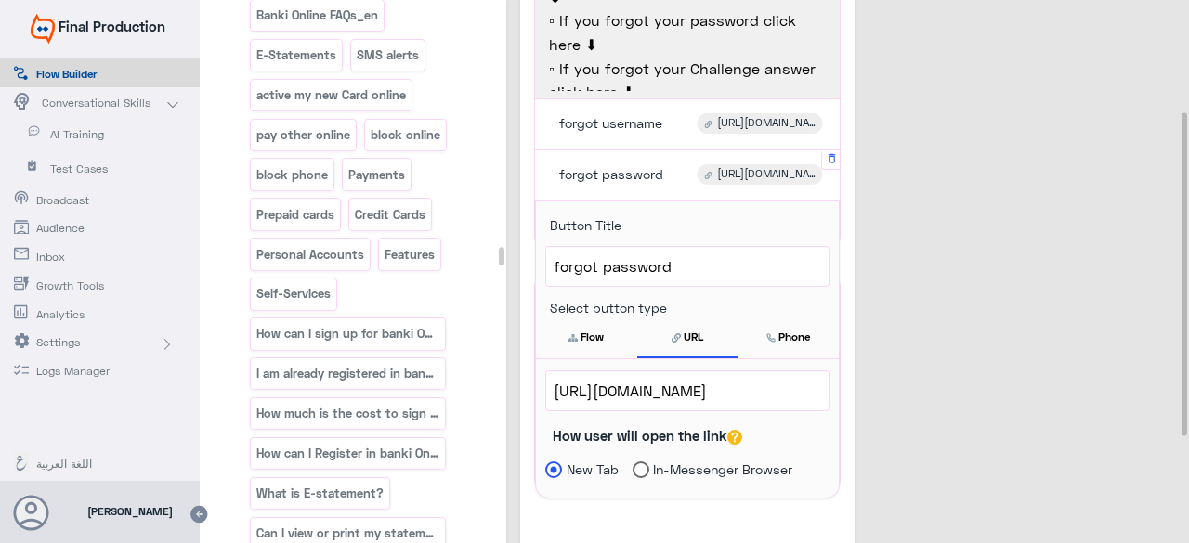
click at [608, 399] on span "[URL][DOMAIN_NAME]" at bounding box center [688, 391] width 268 height 24
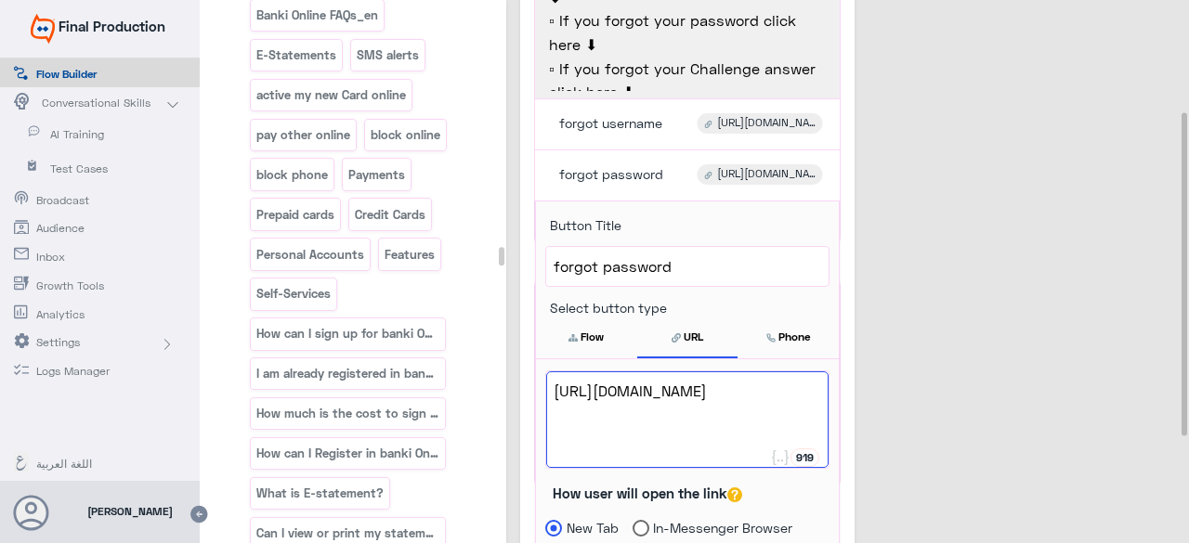
click at [58, 250] on span "Inbox" at bounding box center [90, 257] width 109 height 17
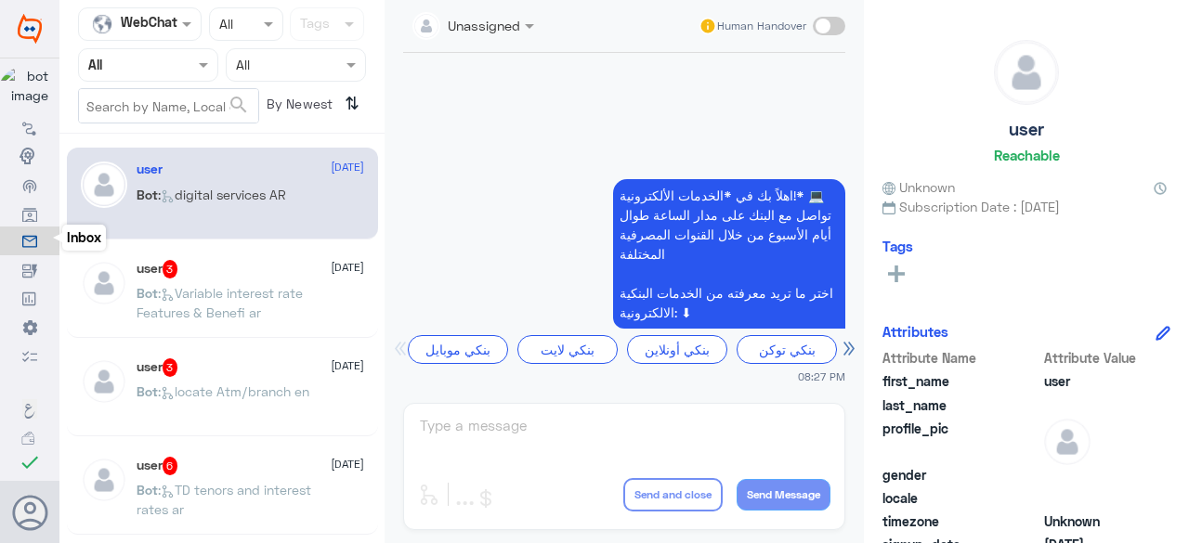
scroll to position [1859, 0]
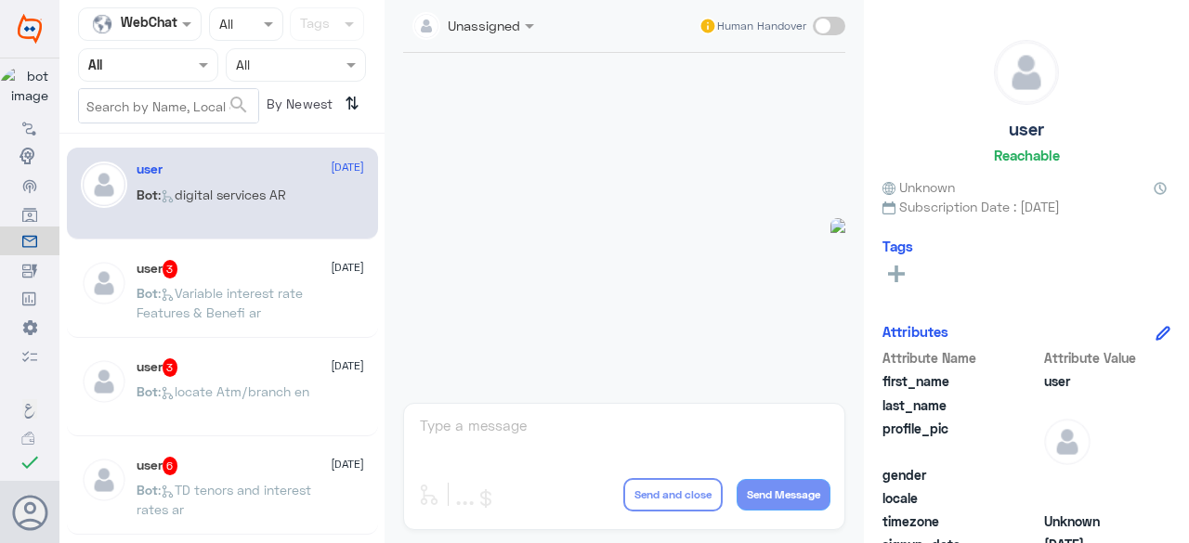
scroll to position [1560, 0]
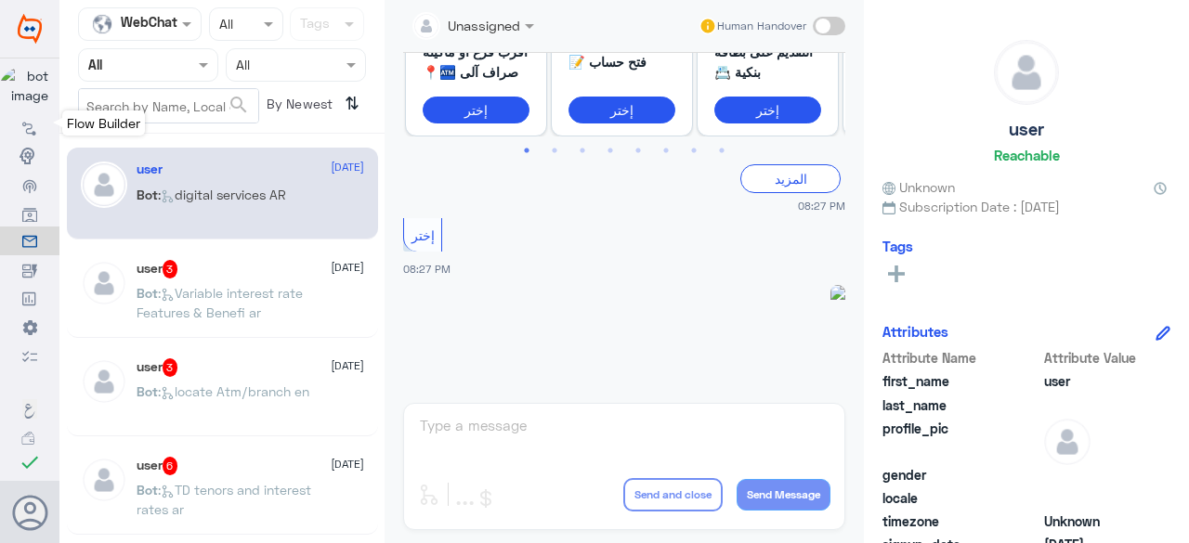
click at [28, 129] on icon at bounding box center [29, 128] width 15 height 15
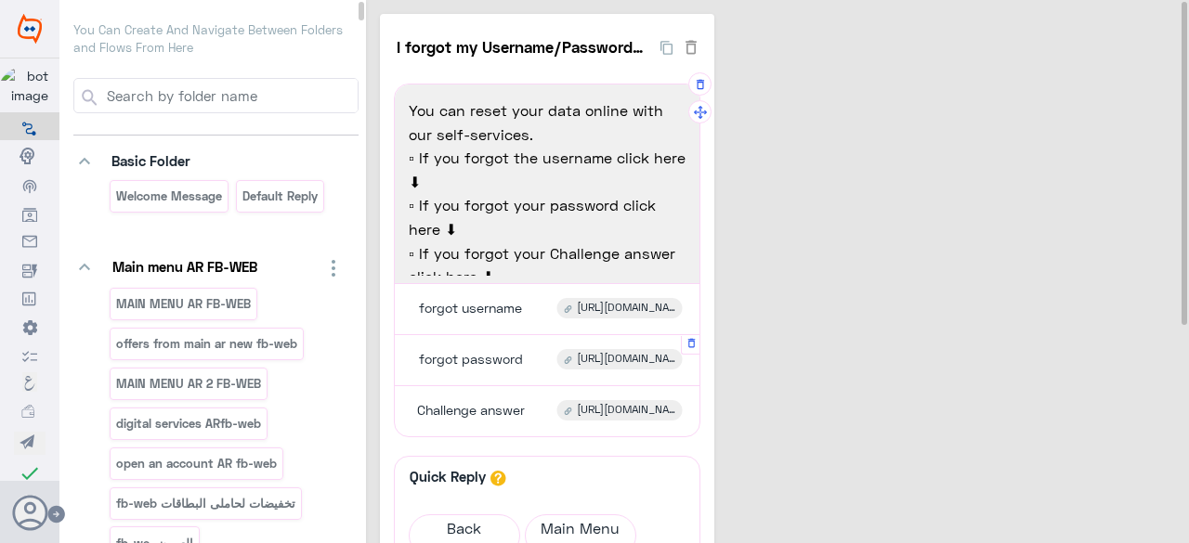
click at [479, 363] on span "forgot password" at bounding box center [471, 359] width 104 height 17
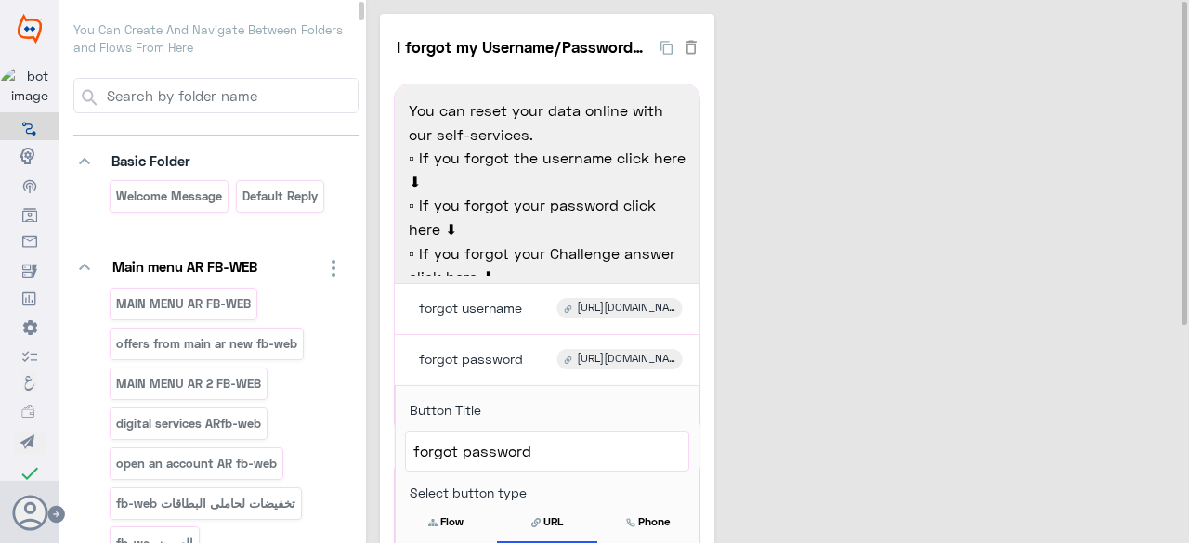
click at [818, 444] on div "I forgot my Username/Password/Challenge fb-web 4 You can reset your data online…" at bounding box center [781, 435] width 802 height 842
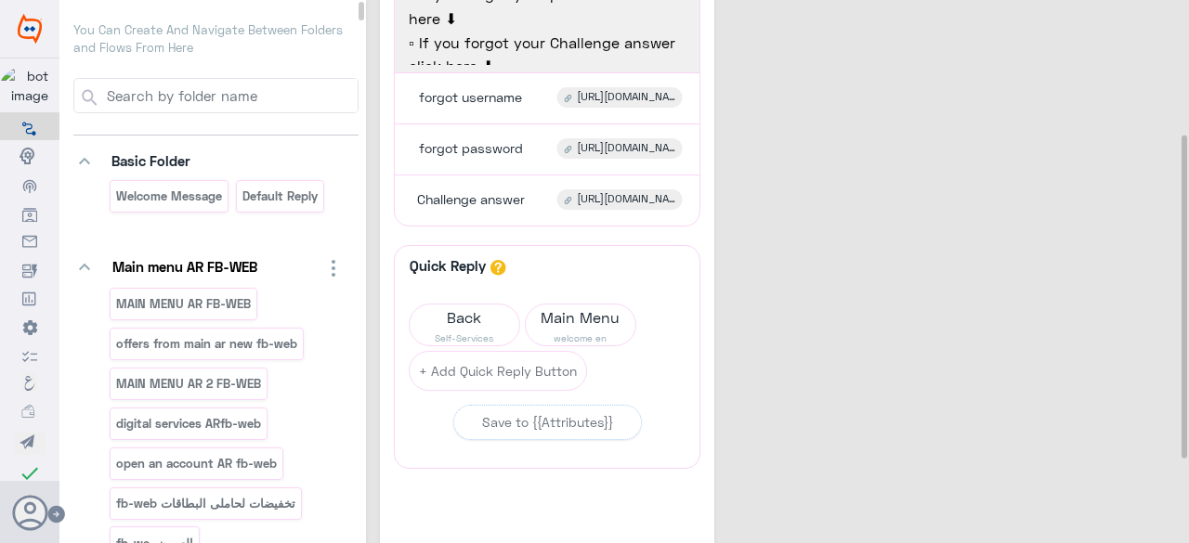
scroll to position [223, 0]
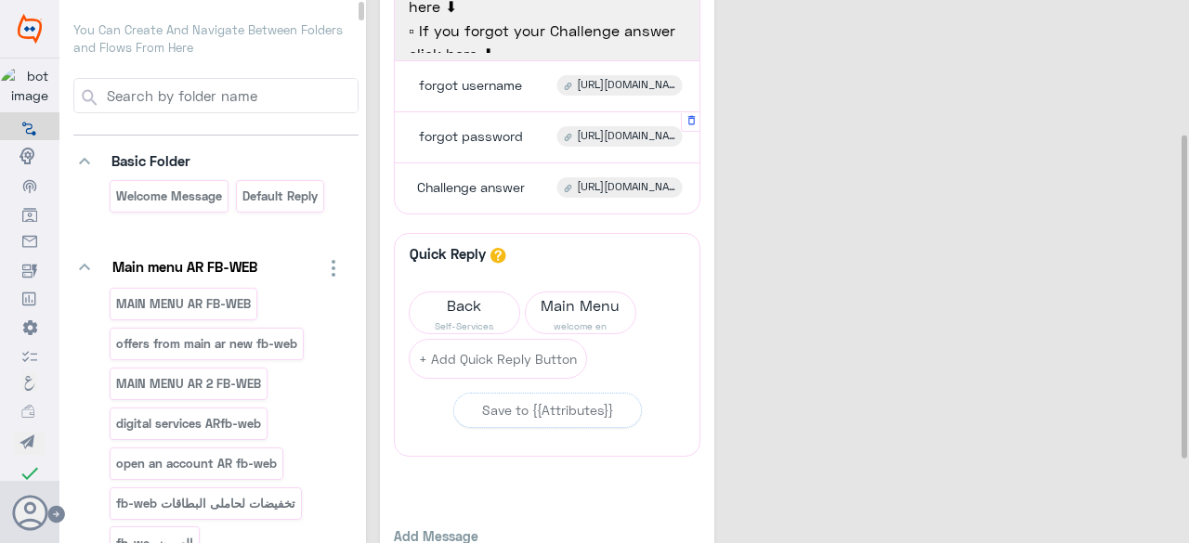
click at [456, 129] on span "forgot password" at bounding box center [471, 136] width 104 height 17
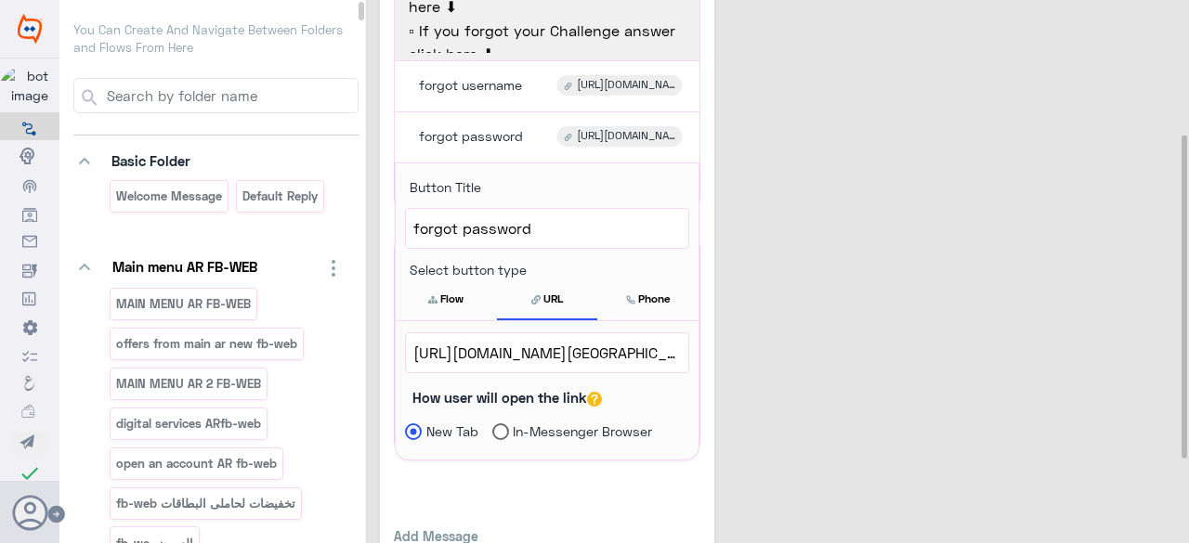
click at [884, 382] on div "I forgot my Username/Password/Challenge fb-web 4 You can reset your data online…" at bounding box center [781, 212] width 802 height 842
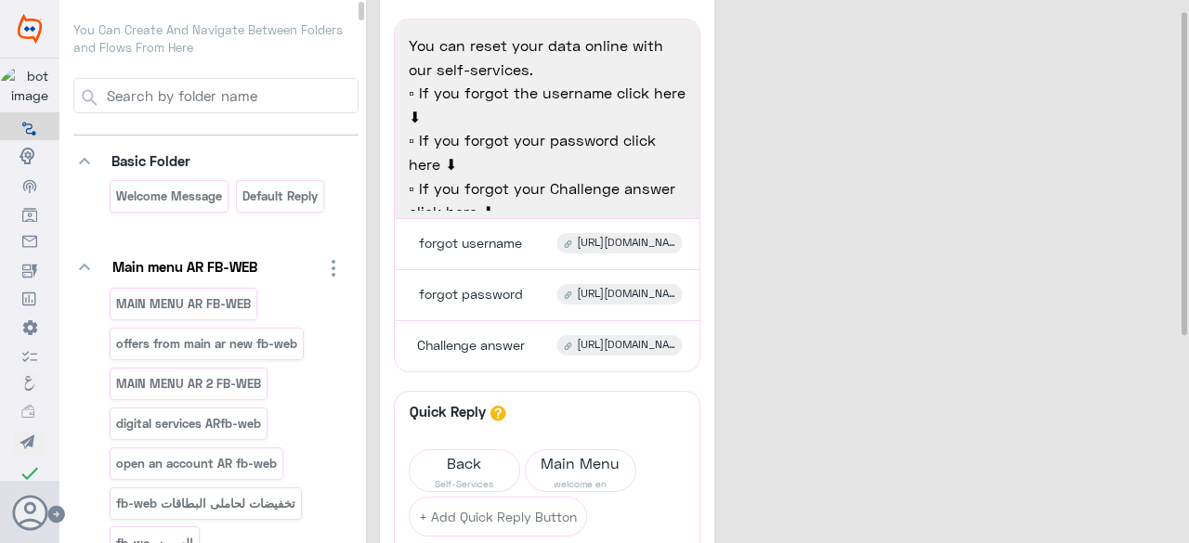
scroll to position [0, 0]
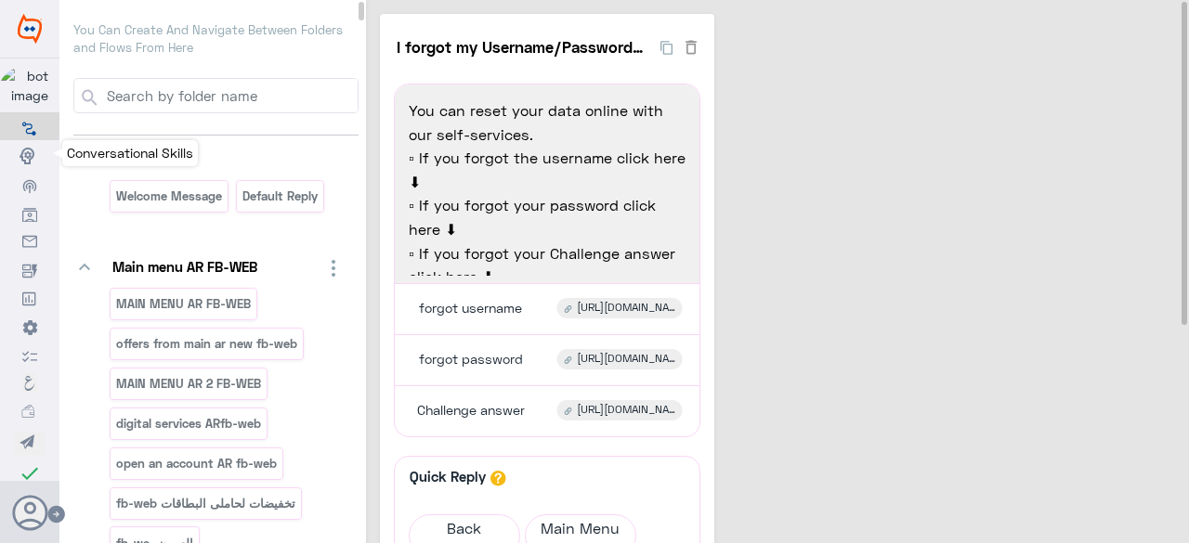
click at [24, 153] on use at bounding box center [27, 156] width 15 height 17
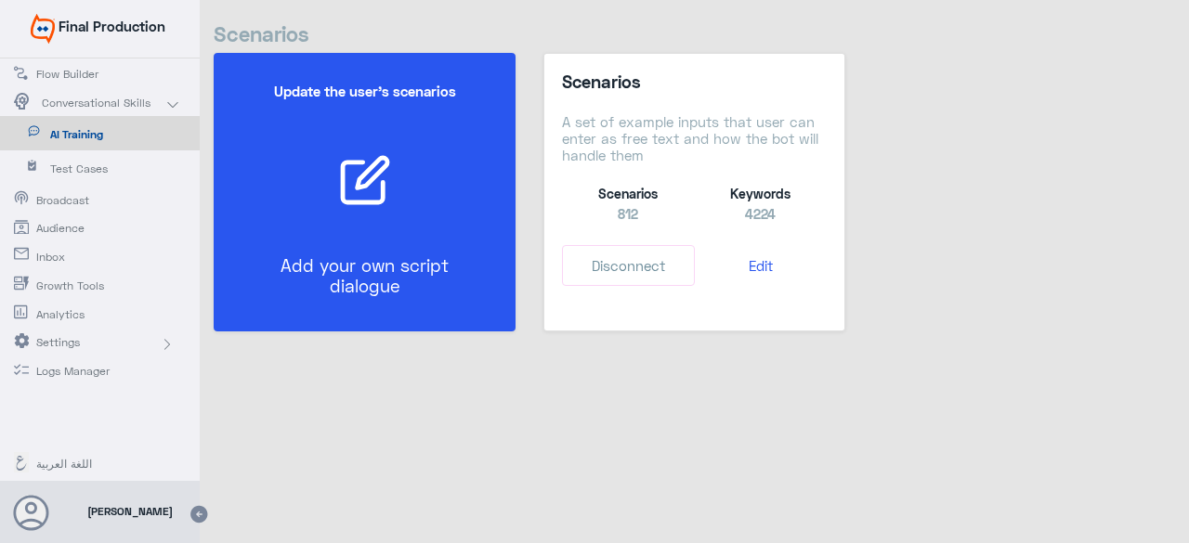
click at [312, 172] on div at bounding box center [365, 180] width 252 height 54
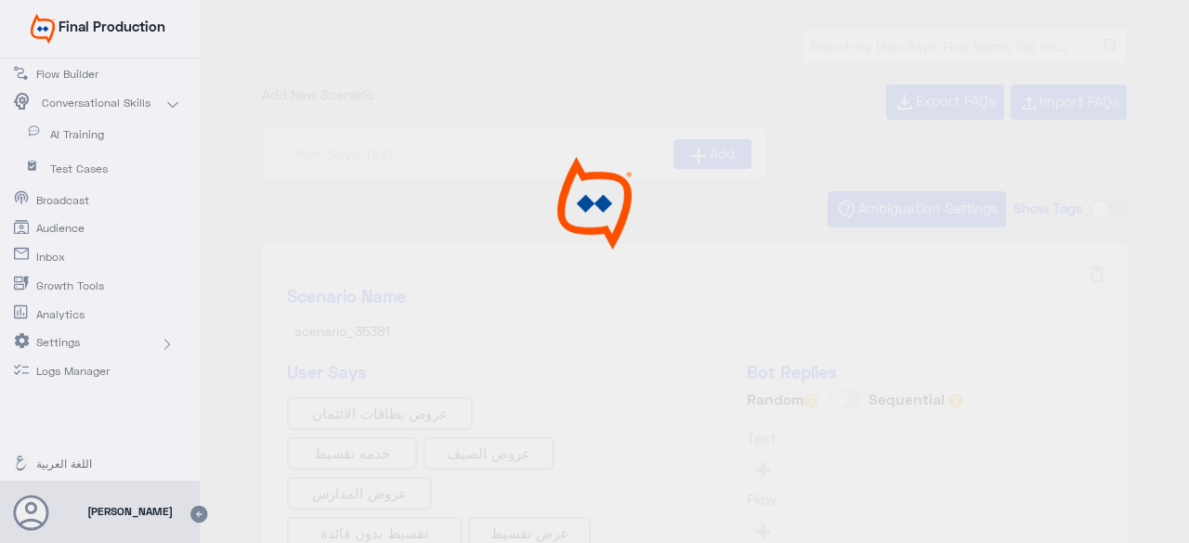
type input "0% Taksit with Admin fees_AR"
type input "0% Taksit with Admin fees_EN"
type input "Face ID En"
type input "Face ID AR"
type input "Instapay AR"
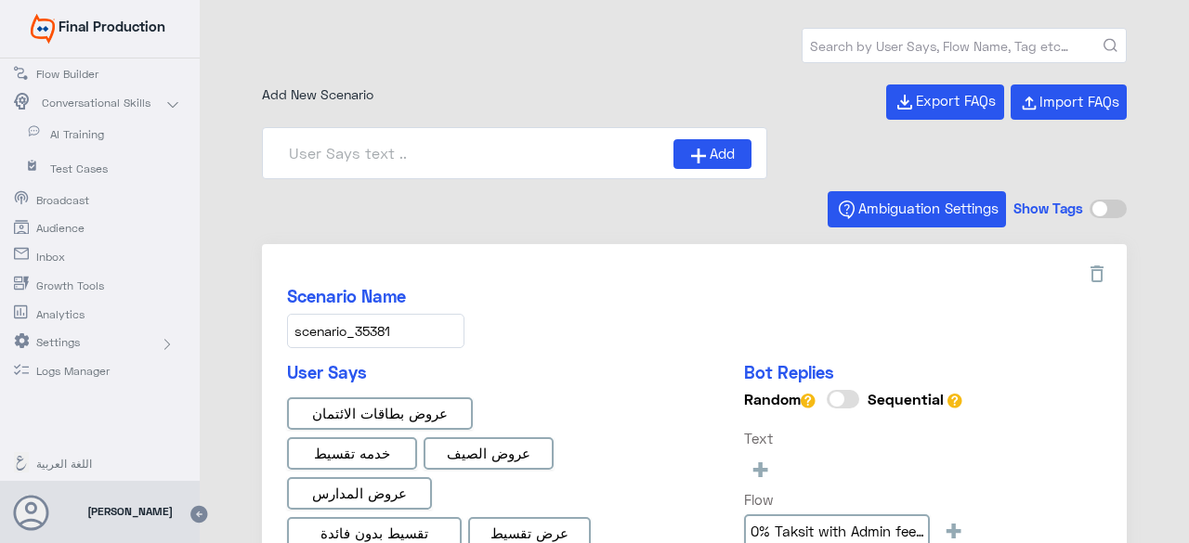
click at [74, 78] on span "Flow Builder" at bounding box center [90, 74] width 109 height 17
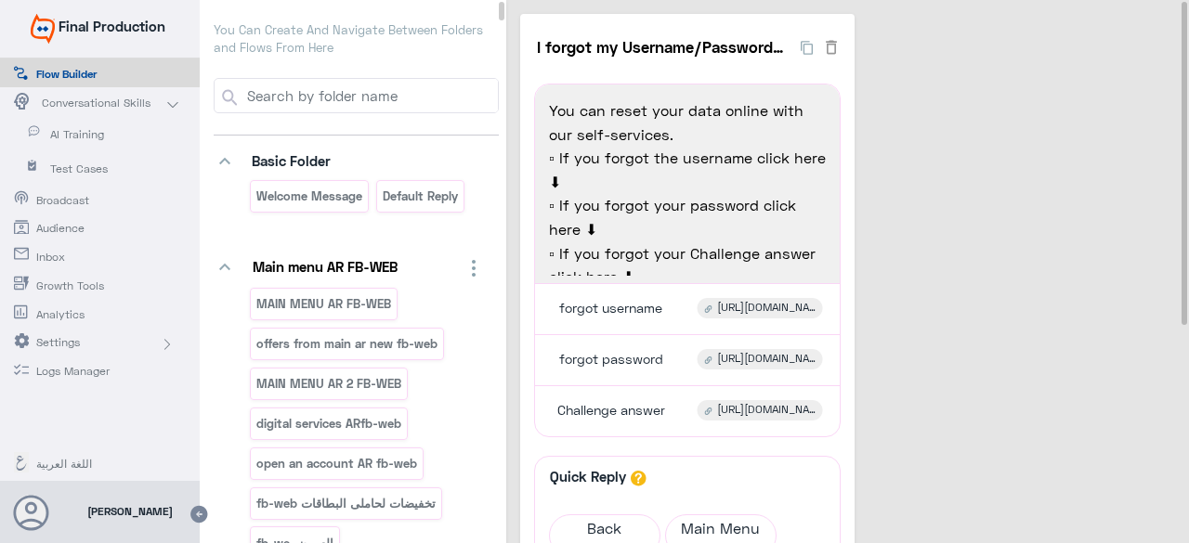
click at [46, 260] on span "Inbox" at bounding box center [90, 257] width 109 height 17
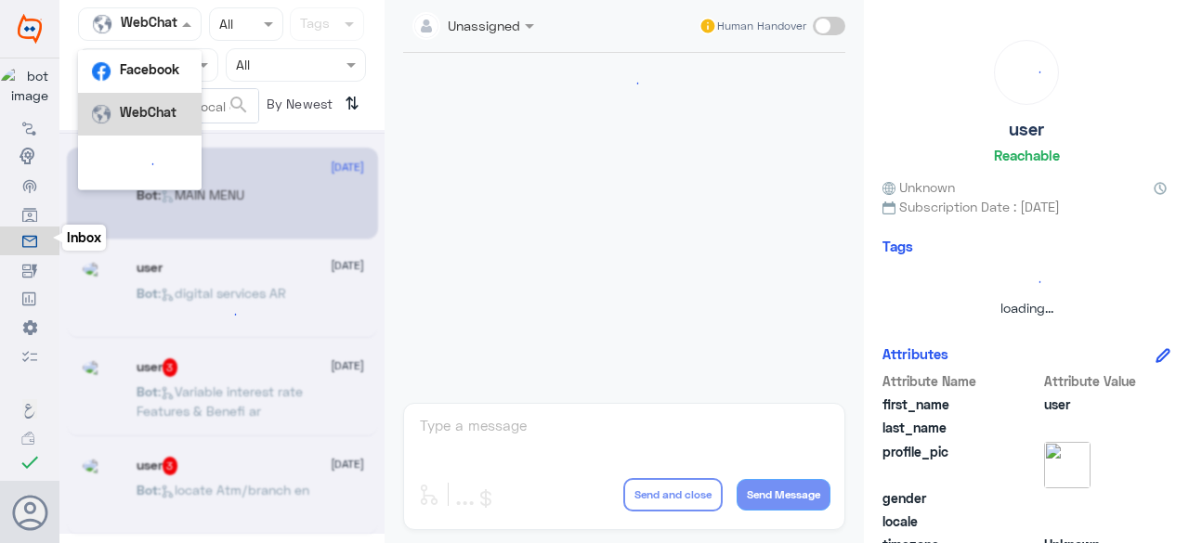
click at [177, 30] on span at bounding box center [188, 24] width 23 height 20
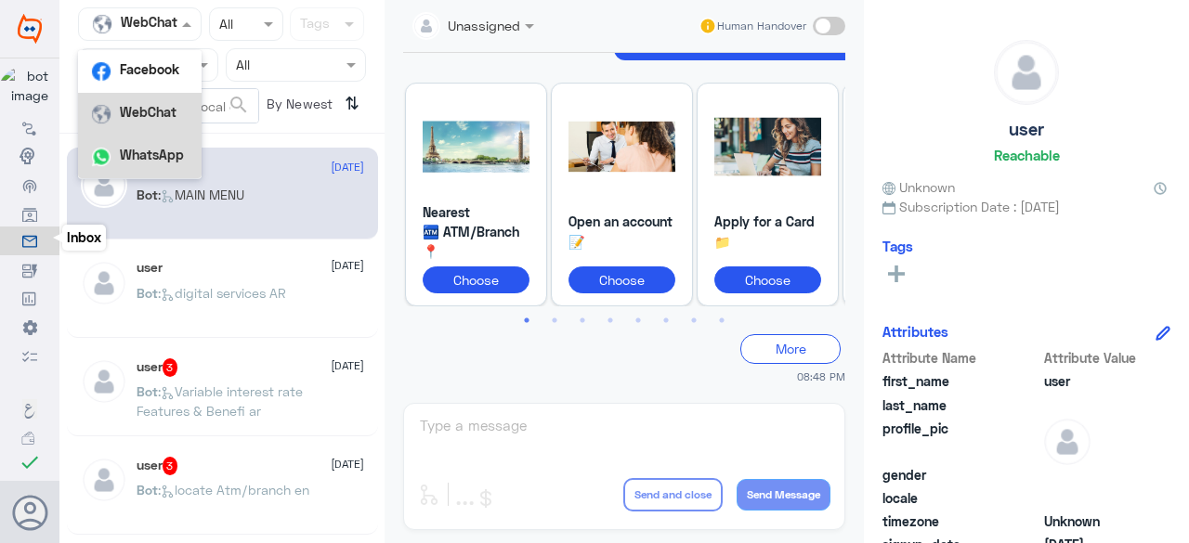
click at [137, 168] on div "WhatsApp" at bounding box center [140, 157] width 124 height 43
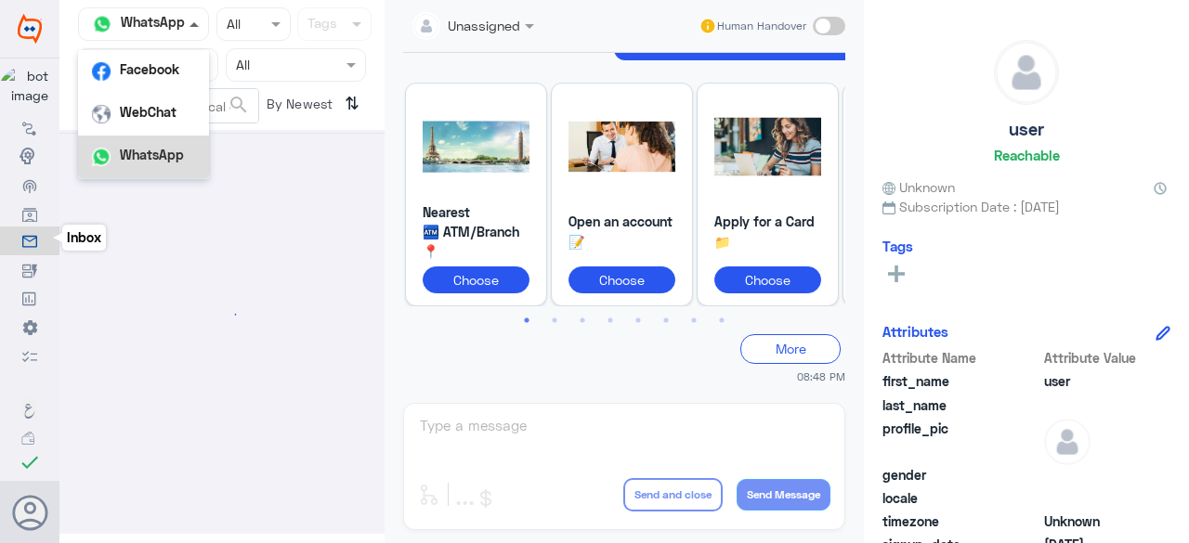
click at [191, 24] on span at bounding box center [194, 24] width 9 height 5
click at [146, 156] on b "WhatsApp" at bounding box center [152, 155] width 64 height 16
click at [198, 33] on span at bounding box center [196, 24] width 23 height 20
click at [157, 149] on b "WhatsApp" at bounding box center [152, 155] width 64 height 16
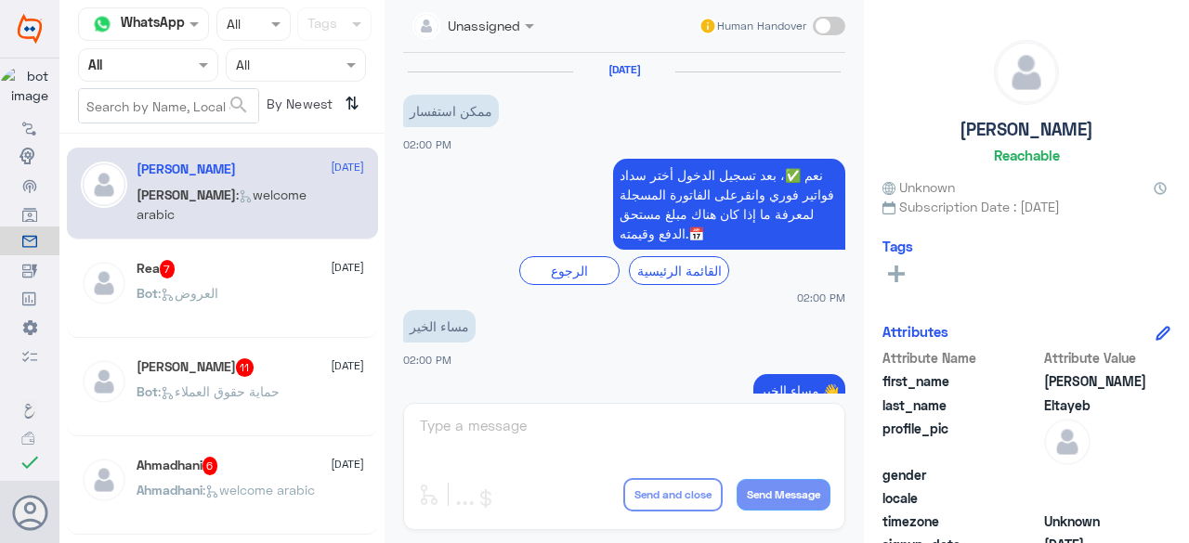
scroll to position [1486, 0]
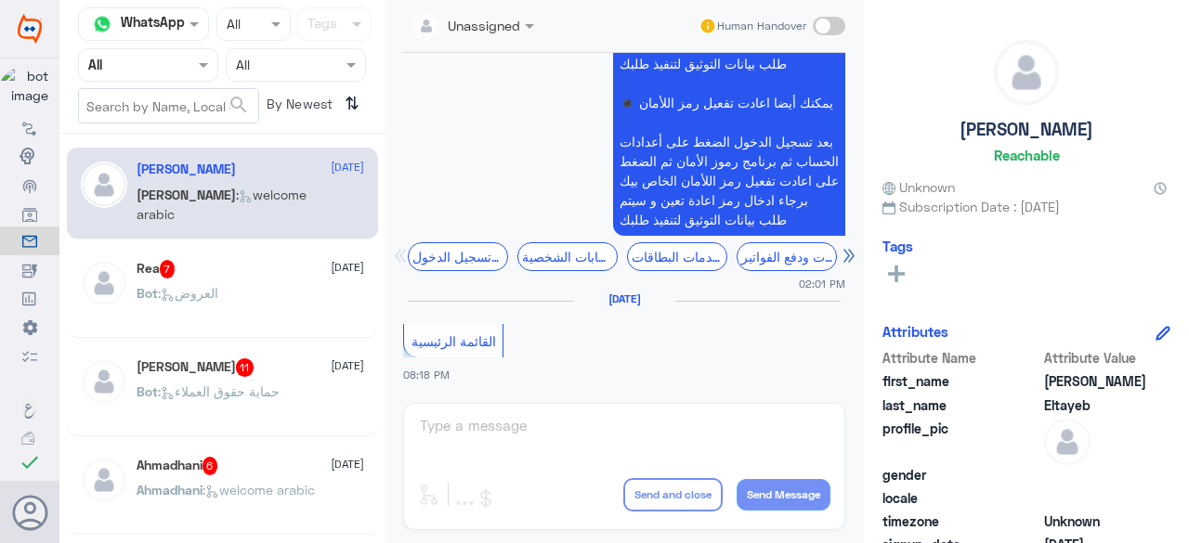
click at [377, 386] on app-inbox-user "Akram Gamal 11 8 October Bot : حماية حقوق العملاء" at bounding box center [221, 391] width 325 height 92
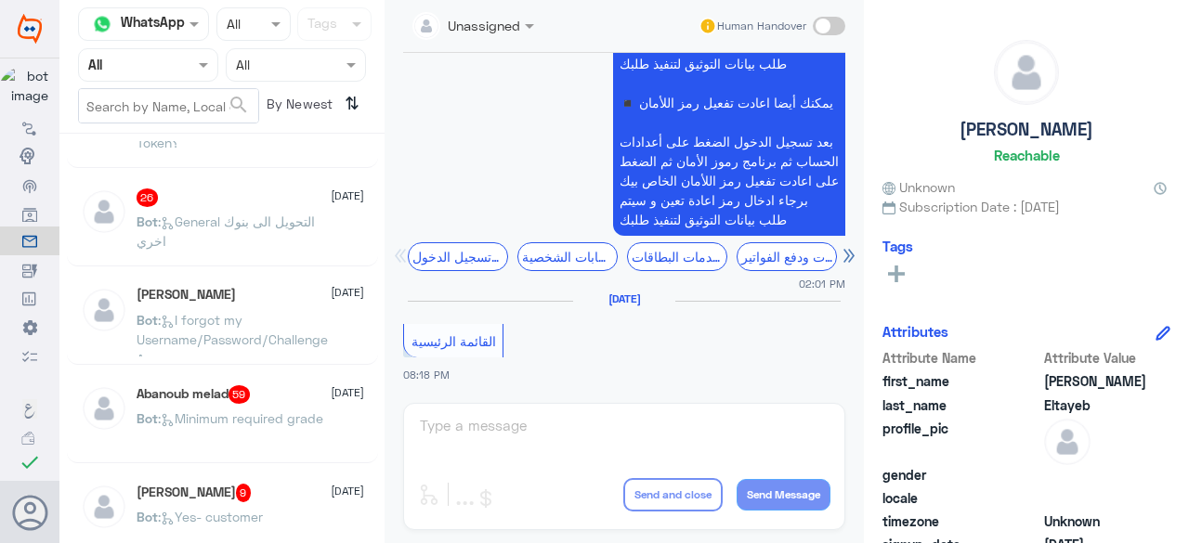
scroll to position [463, 0]
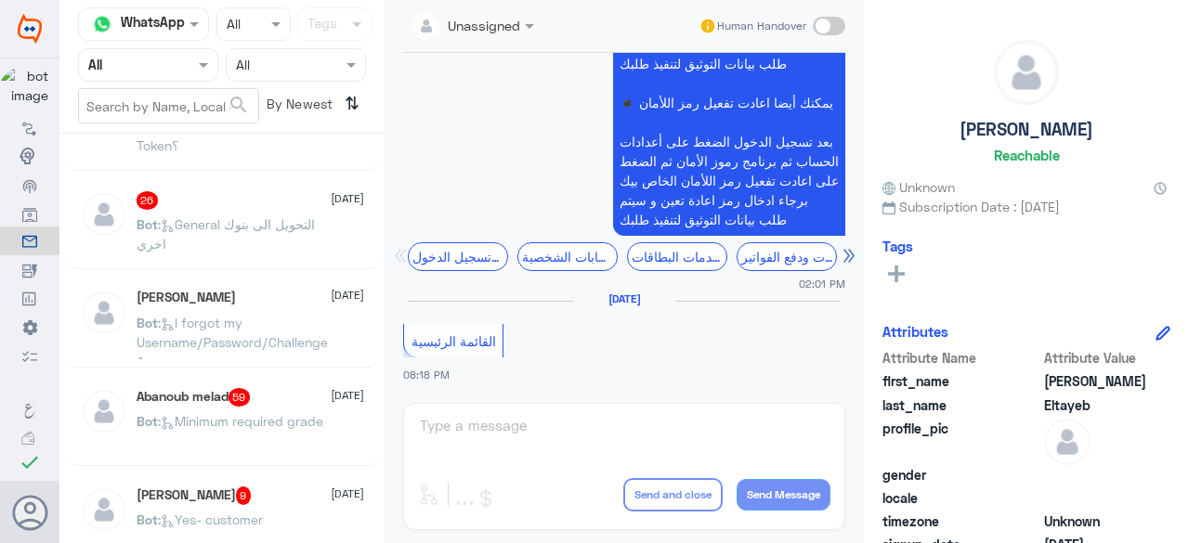
click at [265, 330] on p "Bot : I forgot my Username/Password/Challenge Answer" at bounding box center [241, 336] width 209 height 46
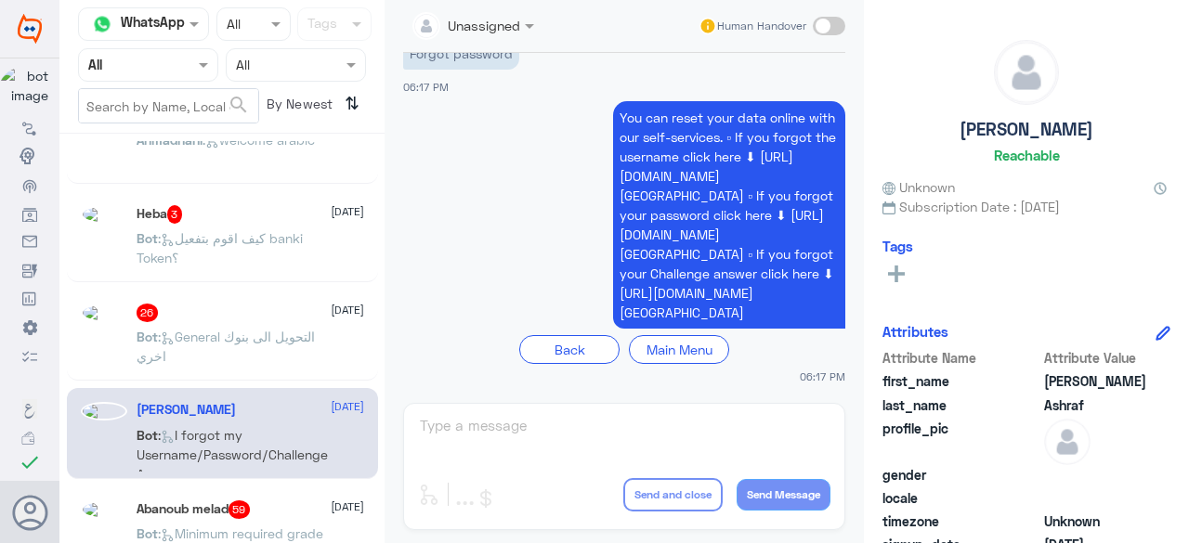
scroll to position [476, 0]
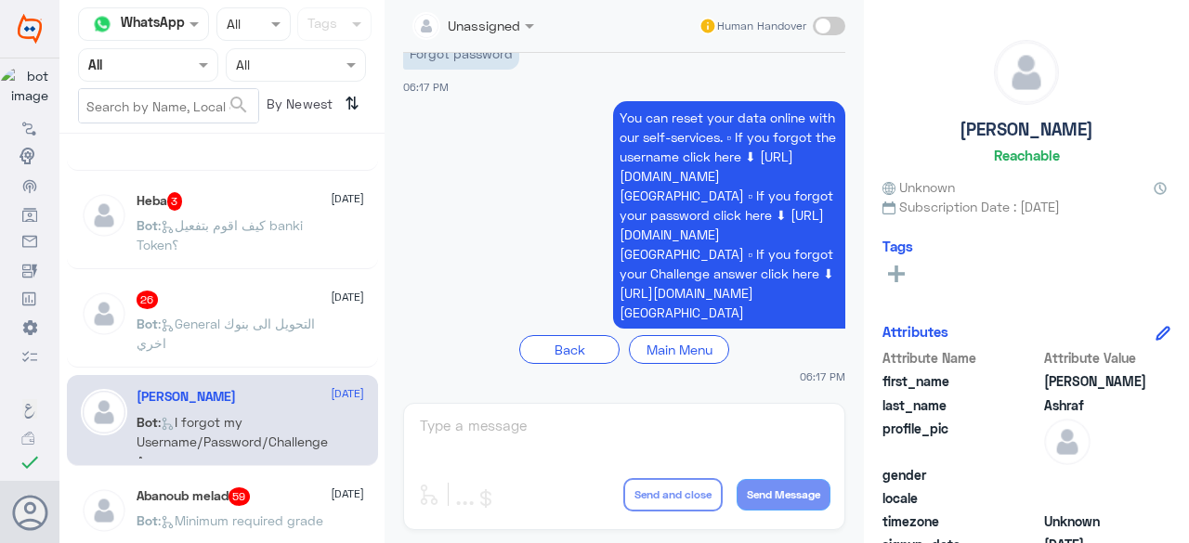
click at [686, 110] on span "You can reset your data online with our self-services. ▫ If you forgot the user…" at bounding box center [728, 215] width 216 height 211
